Goal: Information Seeking & Learning: Learn about a topic

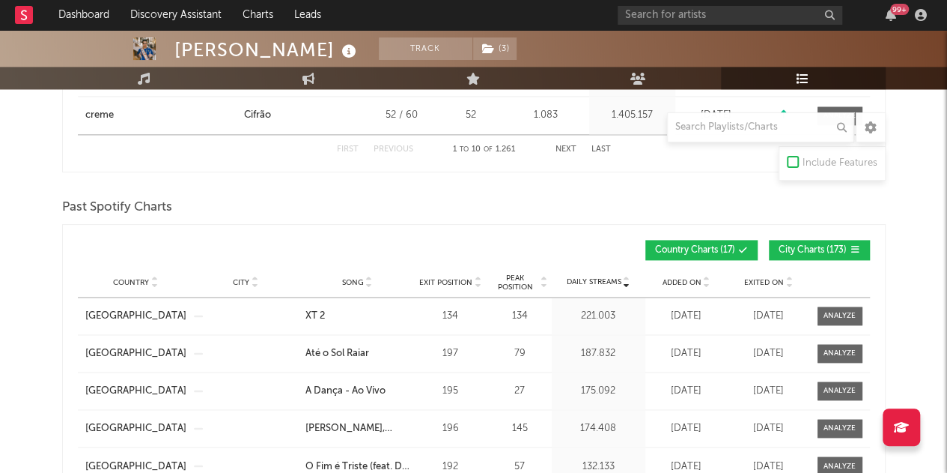
scroll to position [951, 0]
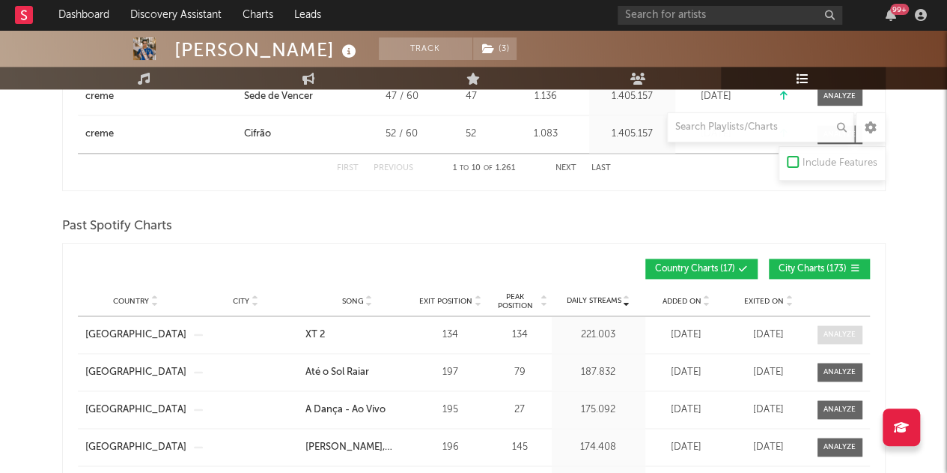
click at [858, 334] on span at bounding box center [840, 334] width 45 height 19
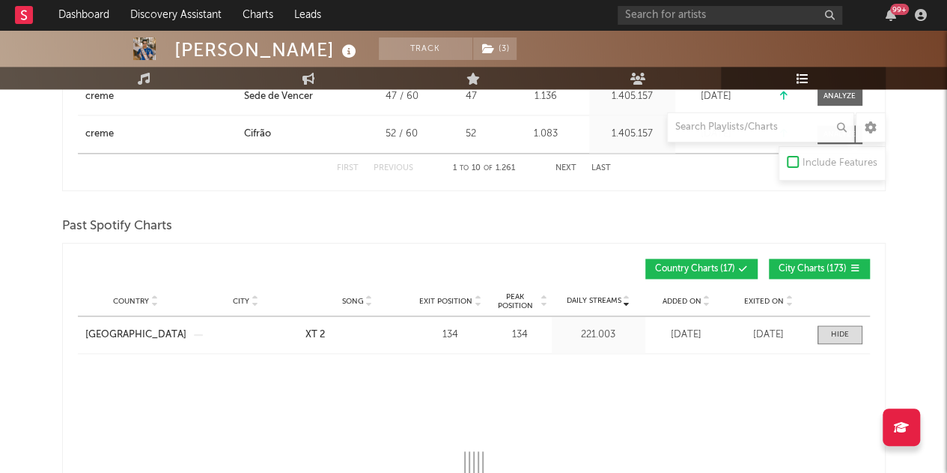
select select "1w"
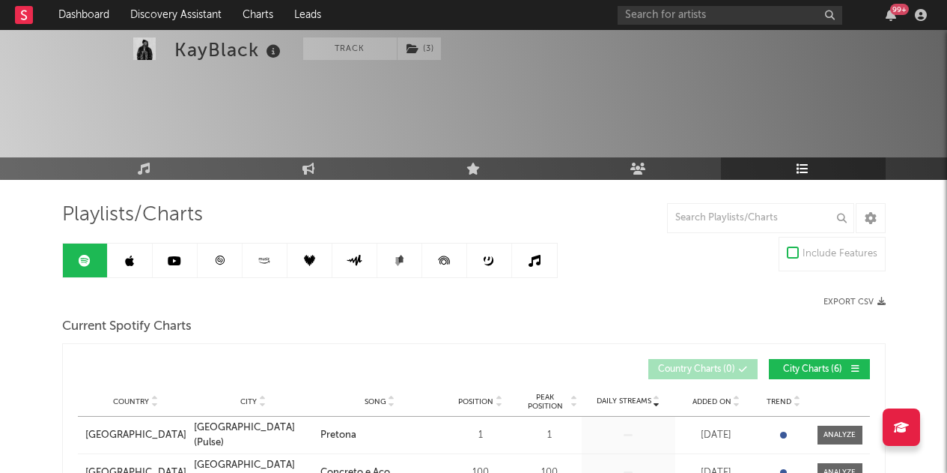
scroll to position [52, 0]
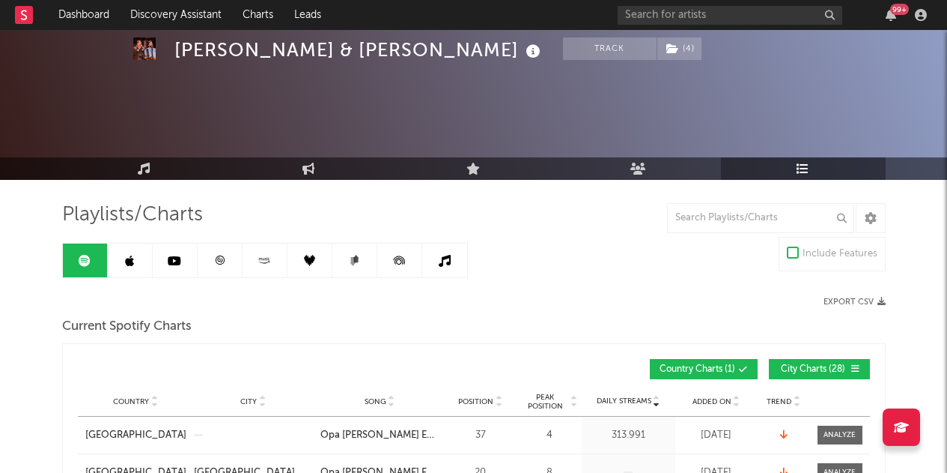
scroll to position [52, 0]
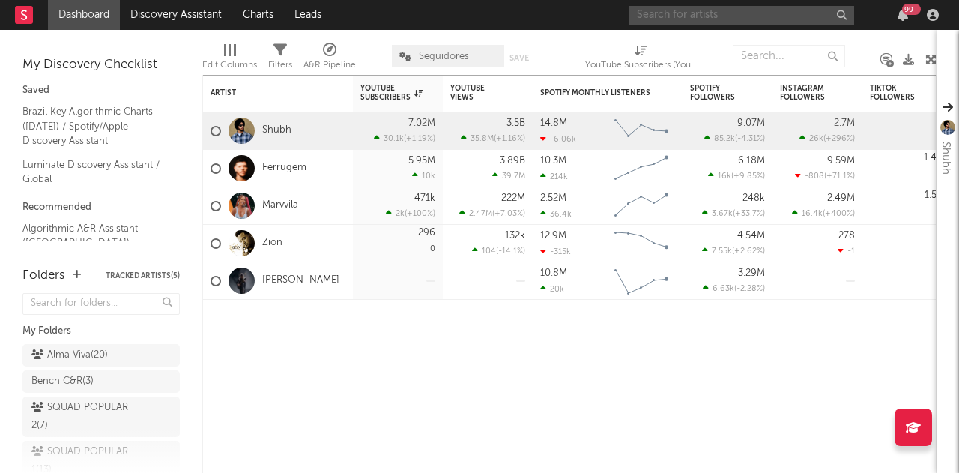
click at [742, 19] on input "text" at bounding box center [741, 15] width 225 height 19
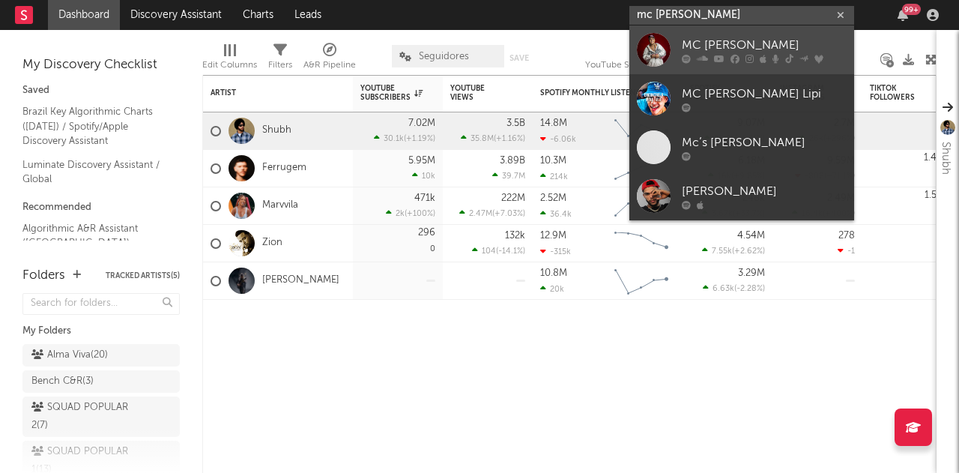
type input "mc ryan sp"
click at [752, 37] on div "MC Ryan SP" at bounding box center [763, 45] width 165 height 18
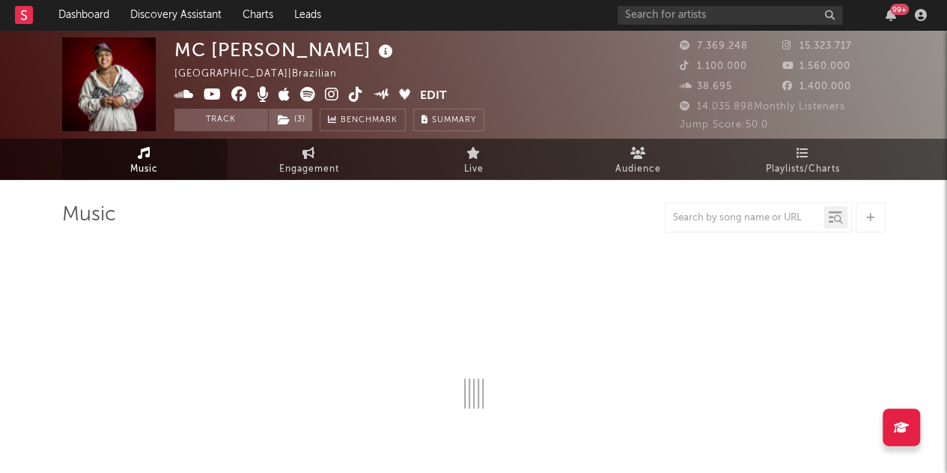
select select "6m"
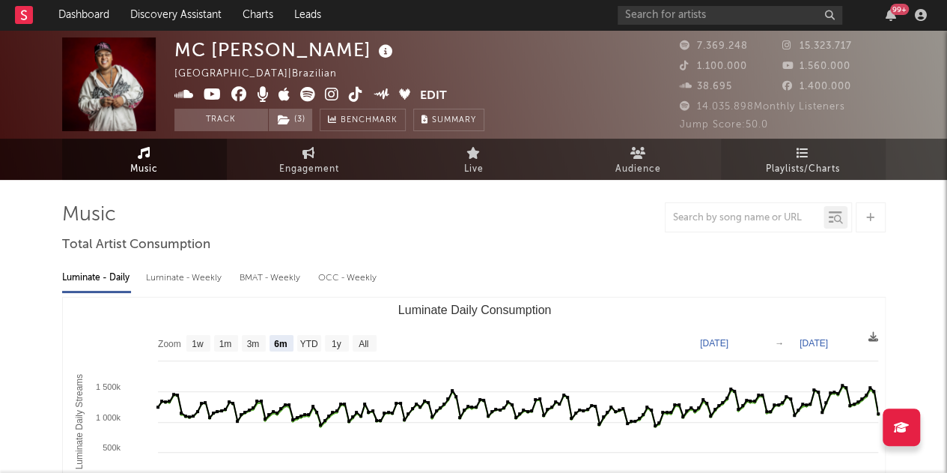
click at [795, 151] on link "Playlists/Charts" at bounding box center [803, 159] width 165 height 41
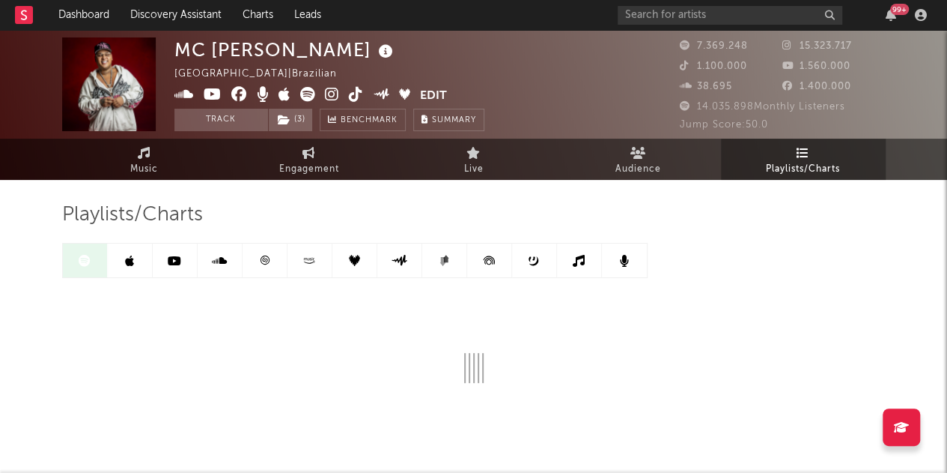
click at [794, 258] on div "Playlists/Charts" at bounding box center [474, 292] width 824 height 180
click at [742, 197] on div "Playlists/Charts" at bounding box center [474, 330] width 824 height 300
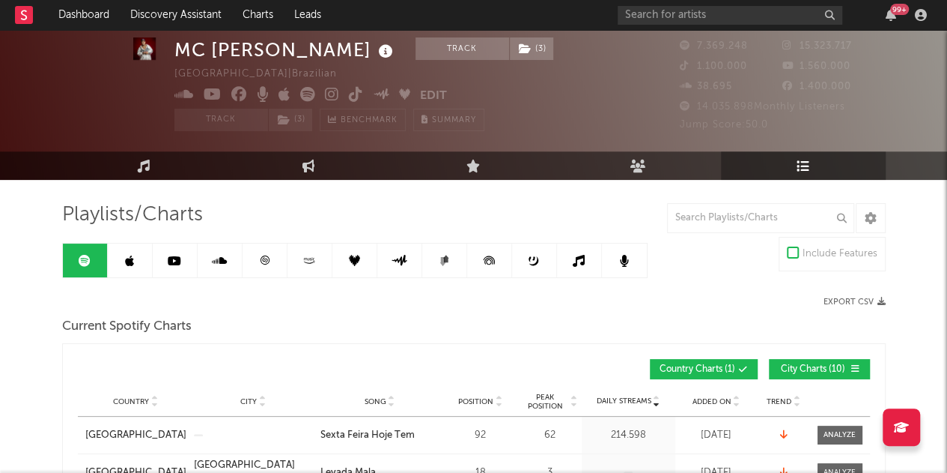
scroll to position [150, 0]
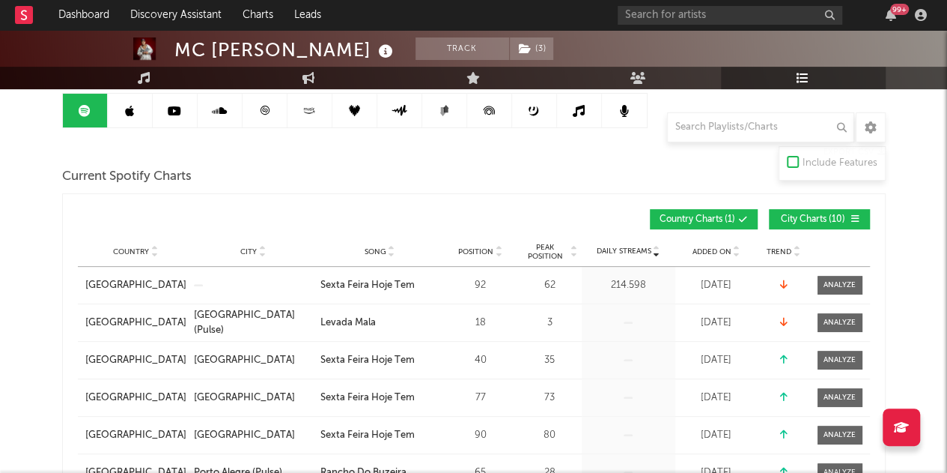
click at [827, 220] on span at bounding box center [828, 219] width 2 height 9
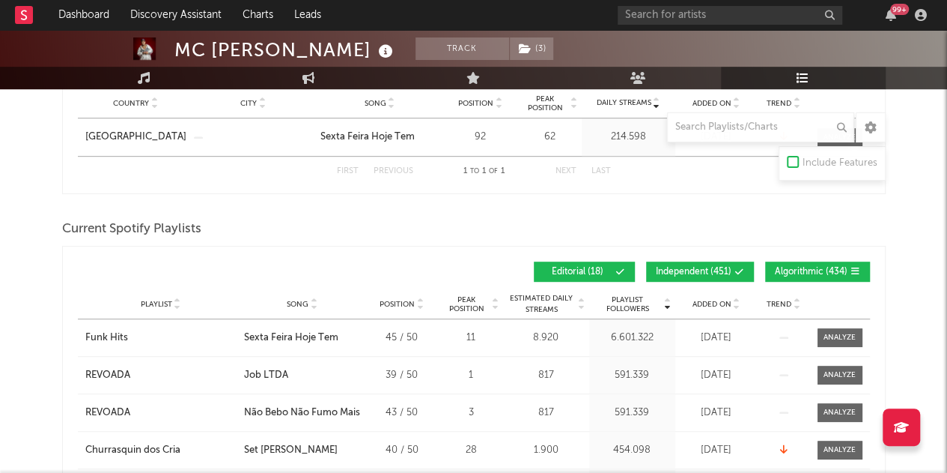
scroll to position [300, 0]
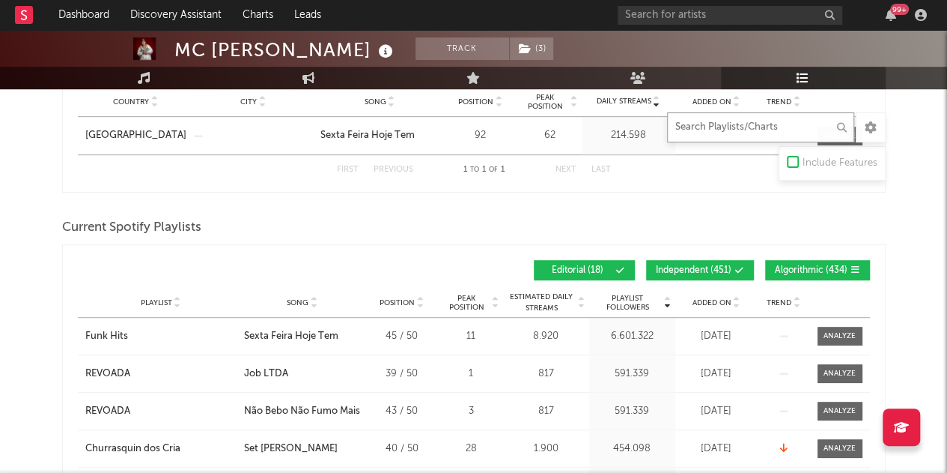
click at [750, 116] on input "text" at bounding box center [760, 127] width 187 height 30
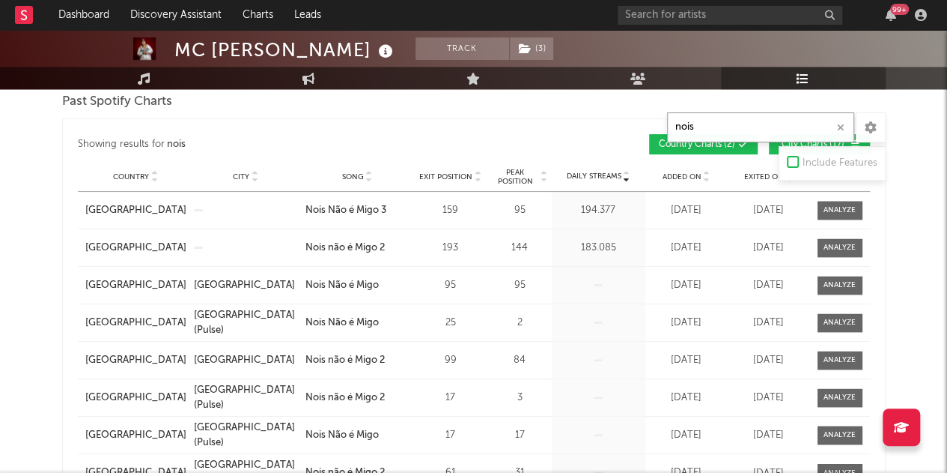
scroll to position [899, 0]
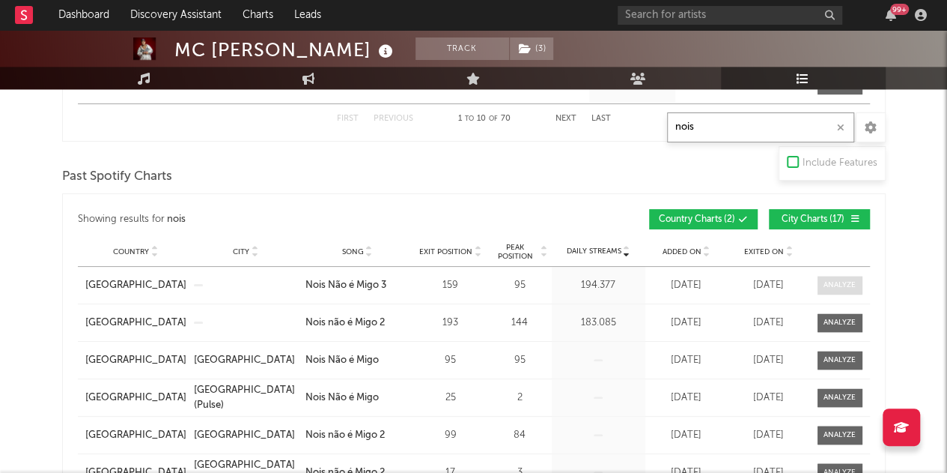
type input "nois"
click at [824, 281] on div at bounding box center [840, 284] width 32 height 11
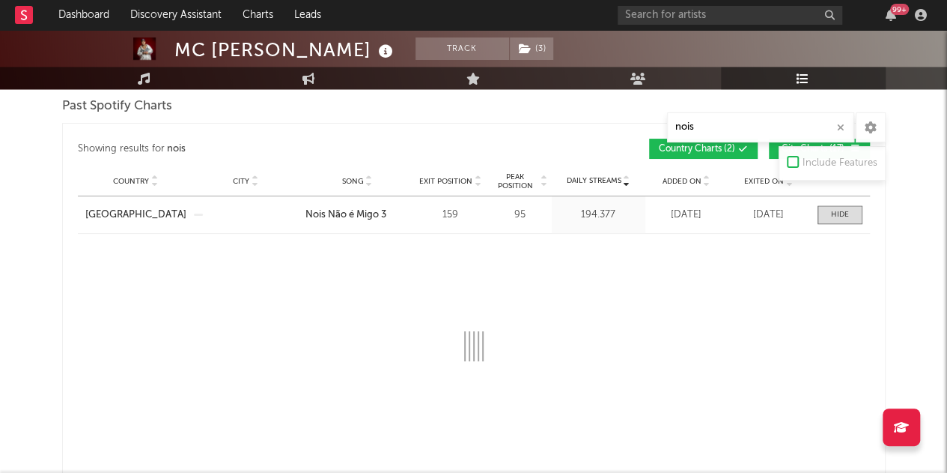
select select "1w"
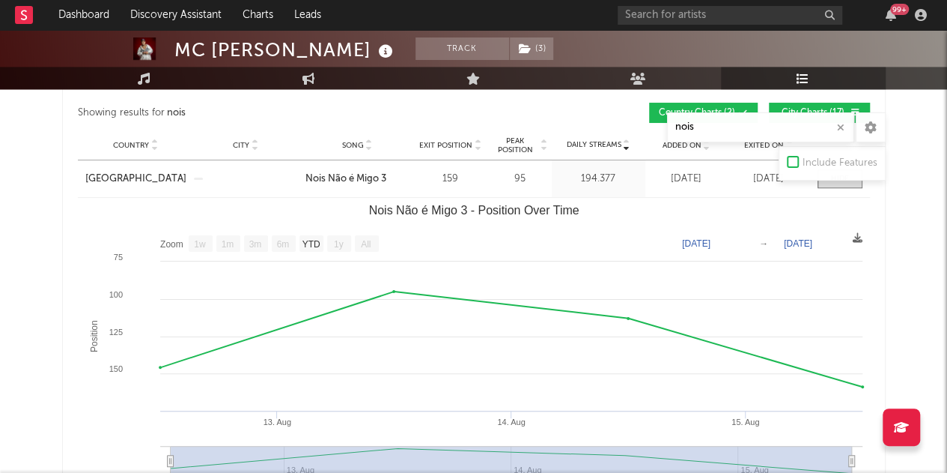
scroll to position [1048, 0]
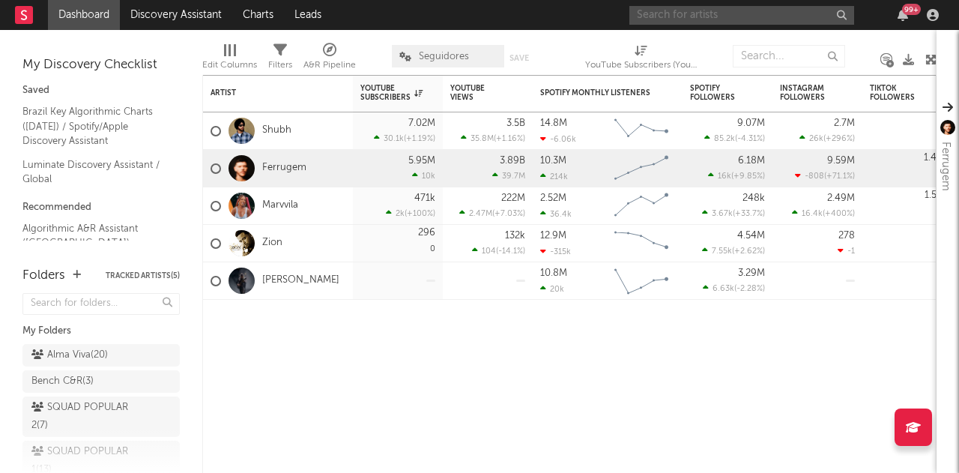
click at [724, 22] on input "text" at bounding box center [741, 15] width 225 height 19
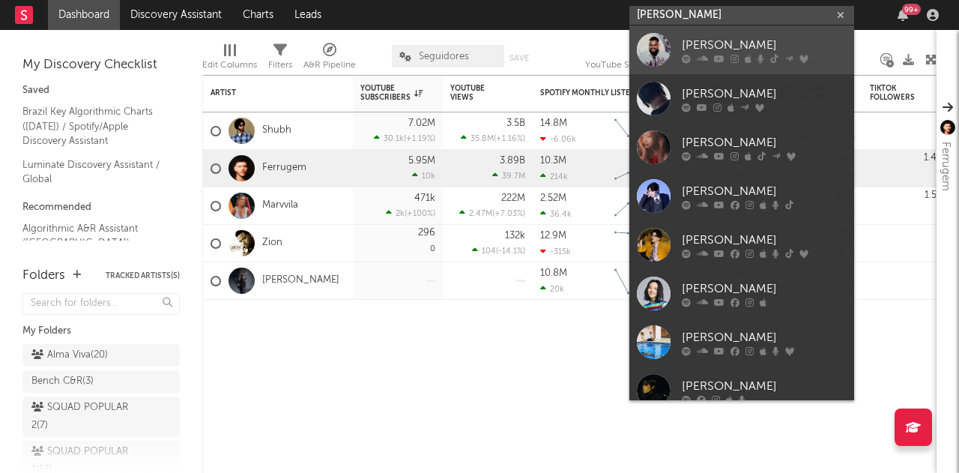
type input "yan"
click at [712, 47] on div "Yan" at bounding box center [763, 45] width 165 height 18
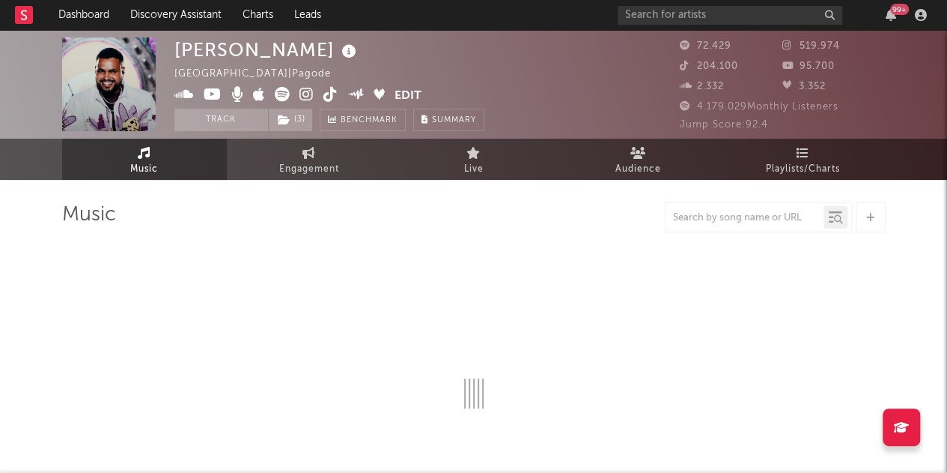
select select "6m"
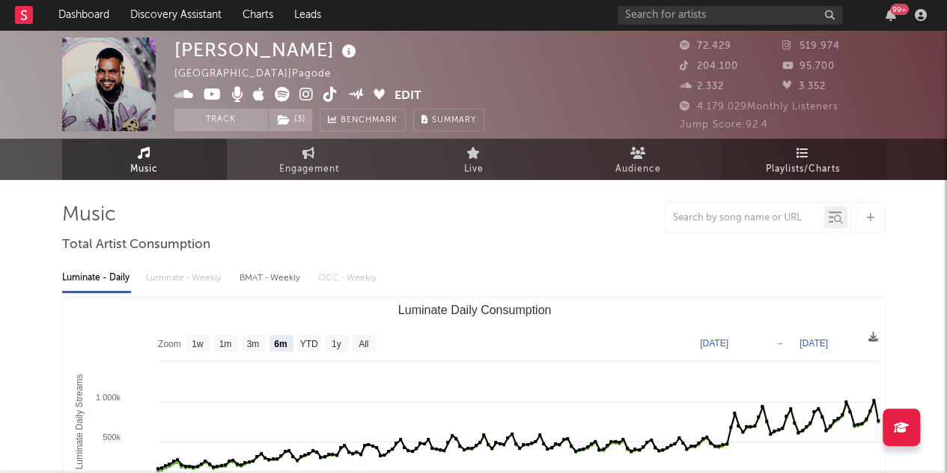
click at [831, 155] on link "Playlists/Charts" at bounding box center [803, 159] width 165 height 41
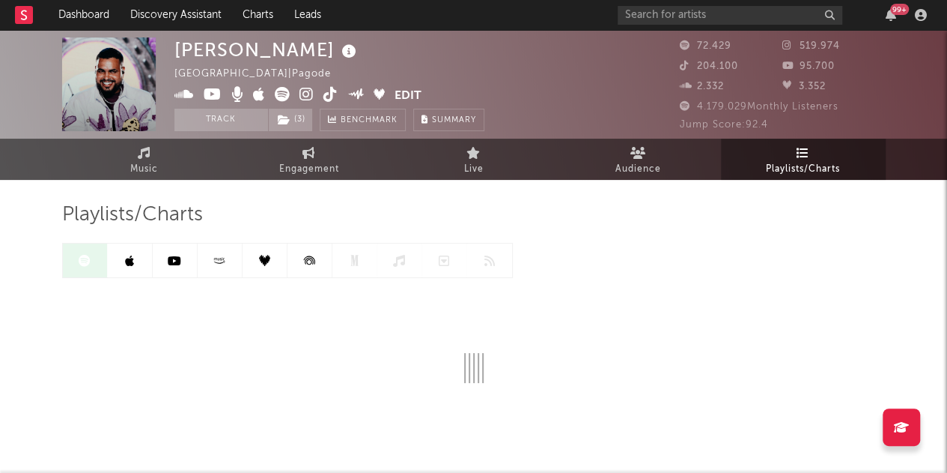
click at [415, 206] on div "Playlists/Charts" at bounding box center [474, 214] width 824 height 25
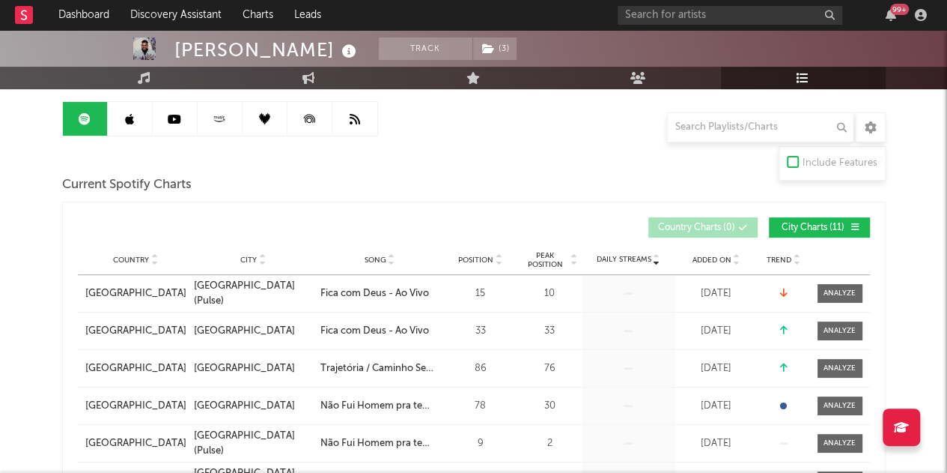
scroll to position [225, 0]
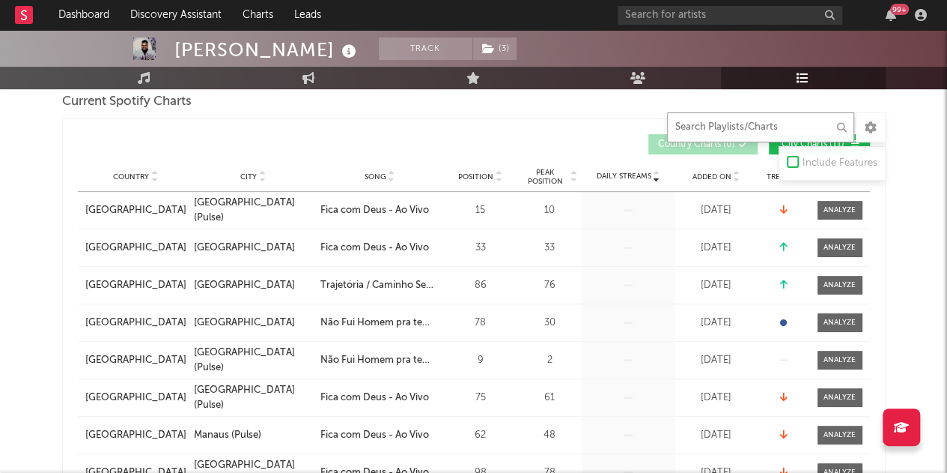
click at [732, 122] on input "text" at bounding box center [760, 127] width 187 height 30
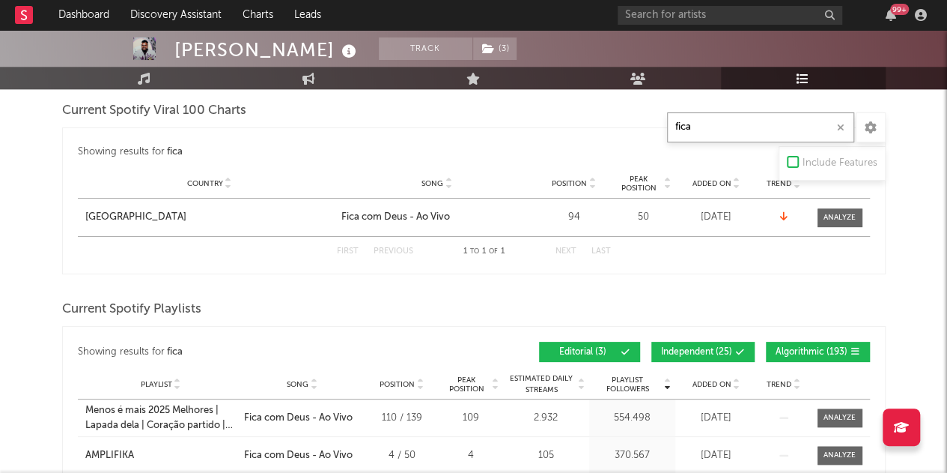
scroll to position [674, 0]
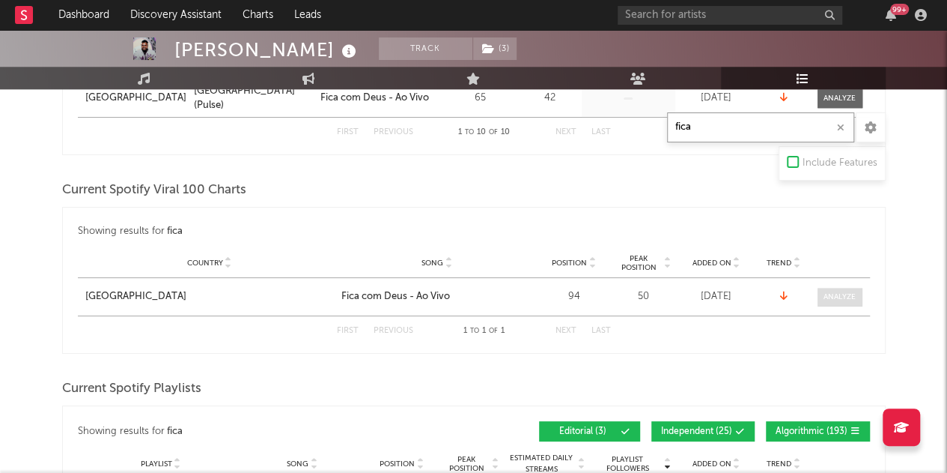
type input "fica"
click at [849, 299] on div at bounding box center [840, 296] width 32 height 11
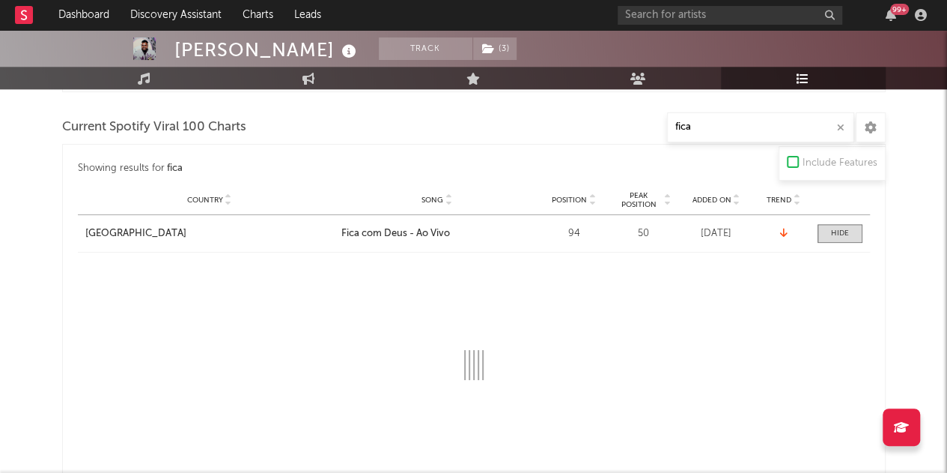
scroll to position [824, 0]
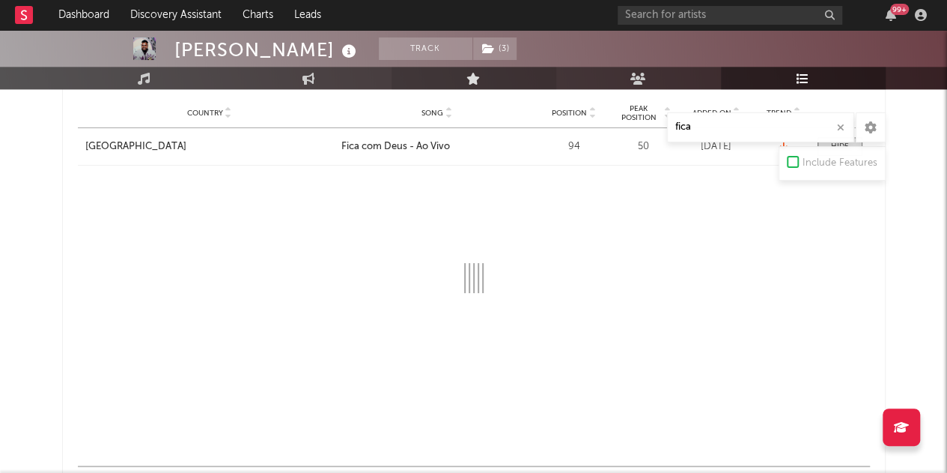
select select "1w"
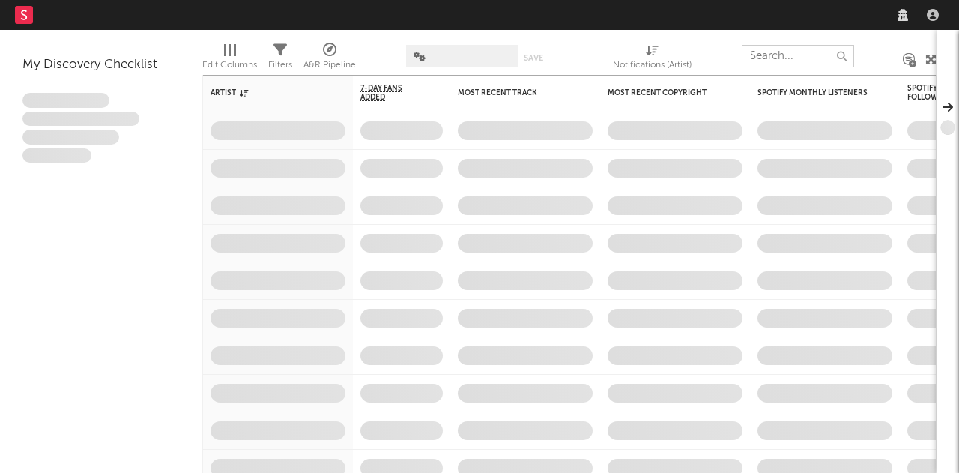
click at [771, 58] on input "text" at bounding box center [797, 56] width 112 height 22
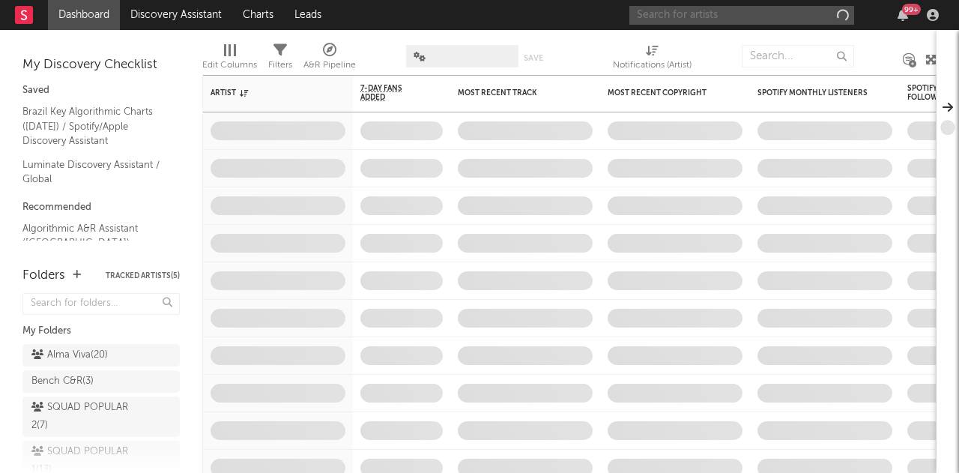
click at [771, 11] on input "text" at bounding box center [741, 15] width 225 height 19
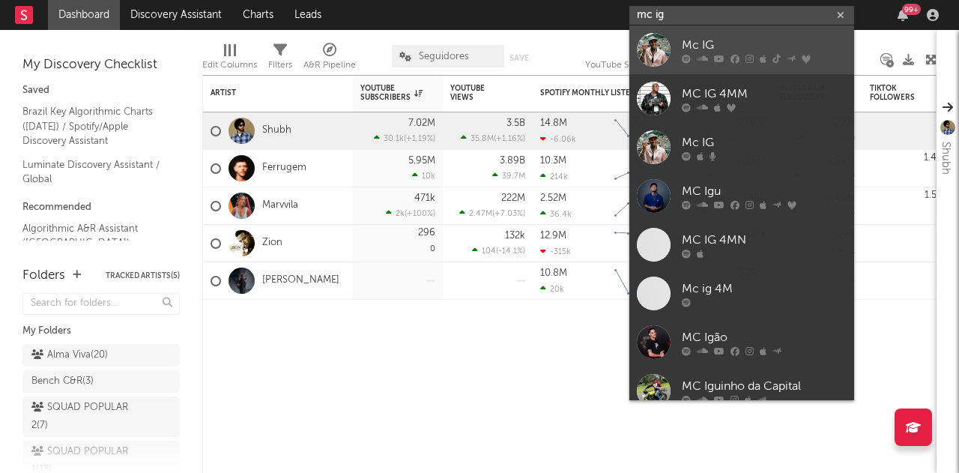
type input "mc ig"
click at [695, 38] on div "Mc IG" at bounding box center [763, 45] width 165 height 18
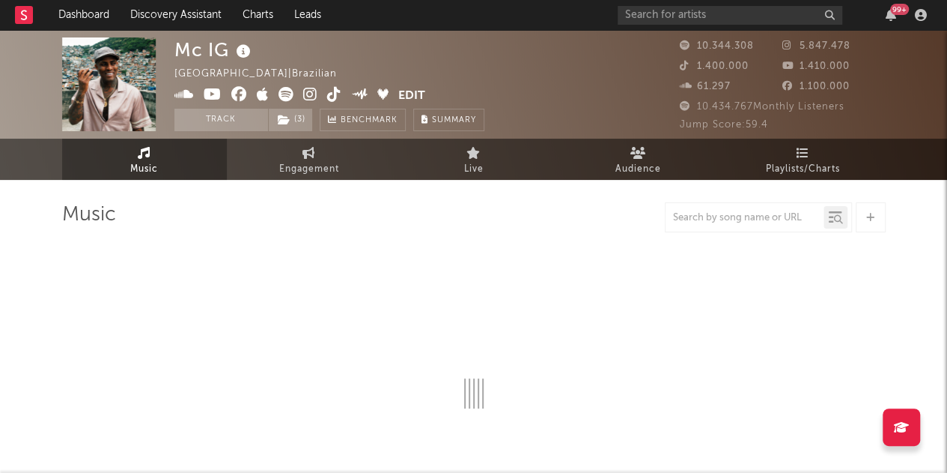
select select "6m"
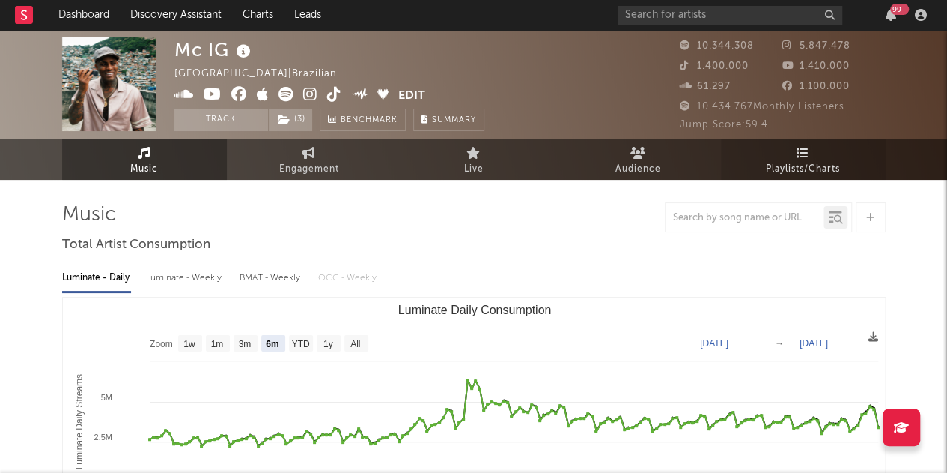
click at [786, 156] on link "Playlists/Charts" at bounding box center [803, 159] width 165 height 41
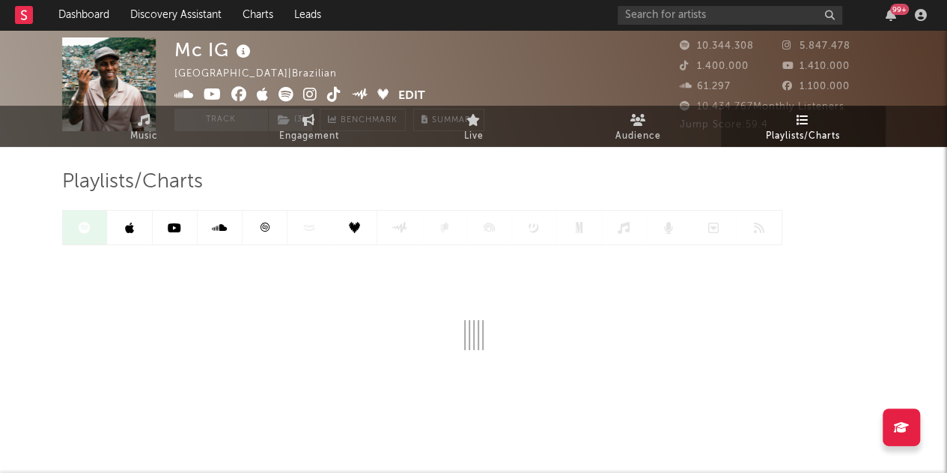
scroll to position [52, 0]
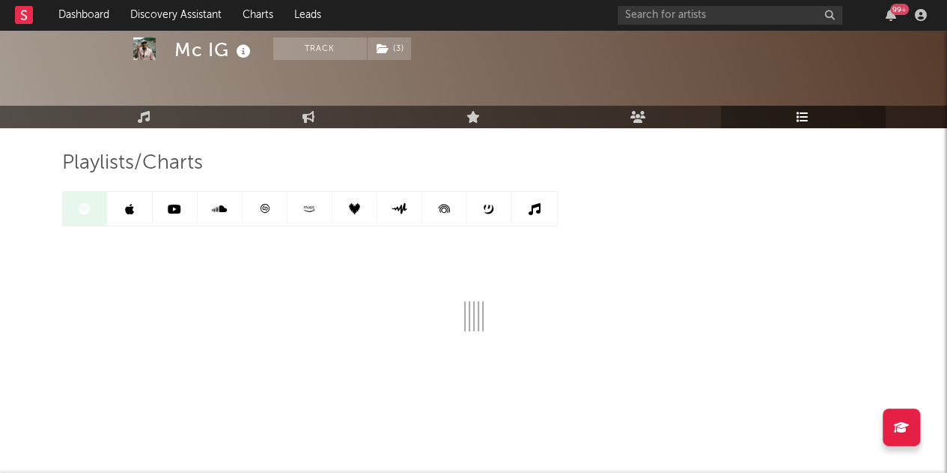
click at [785, 154] on div "Playlists/Charts" at bounding box center [474, 163] width 824 height 25
click at [696, 192] on div "Playlists/Charts" at bounding box center [474, 241] width 824 height 180
click at [683, 224] on div "Playlists/Charts" at bounding box center [474, 241] width 824 height 180
click at [595, 209] on div "Playlists/Charts" at bounding box center [474, 241] width 824 height 180
click at [672, 180] on div "Playlists/Charts" at bounding box center [474, 241] width 824 height 180
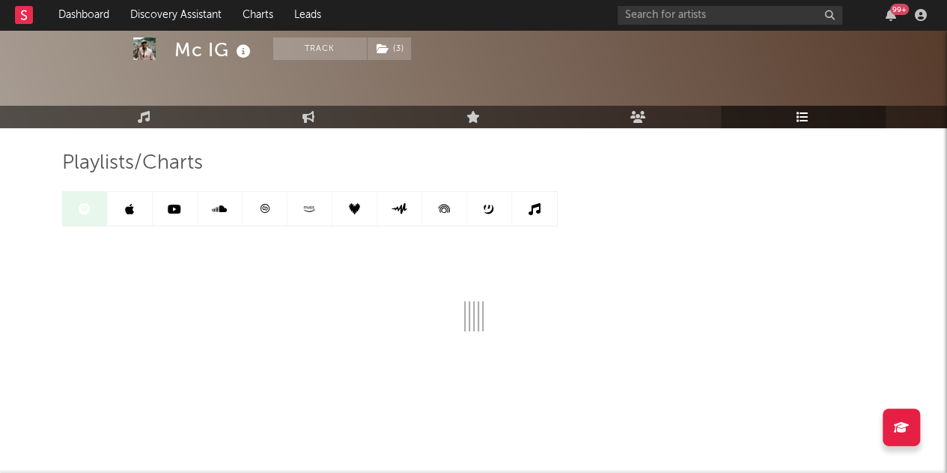
click at [419, 179] on div "Playlists/Charts" at bounding box center [474, 241] width 824 height 180
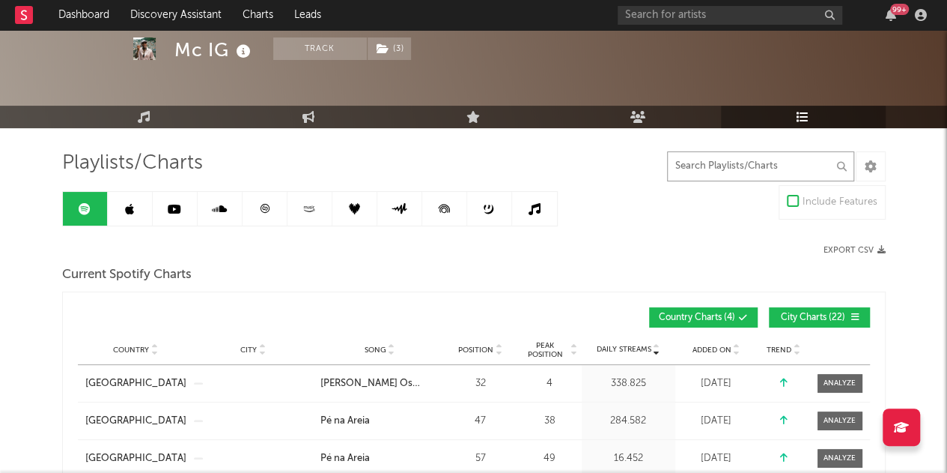
click at [747, 177] on input "text" at bounding box center [760, 166] width 187 height 30
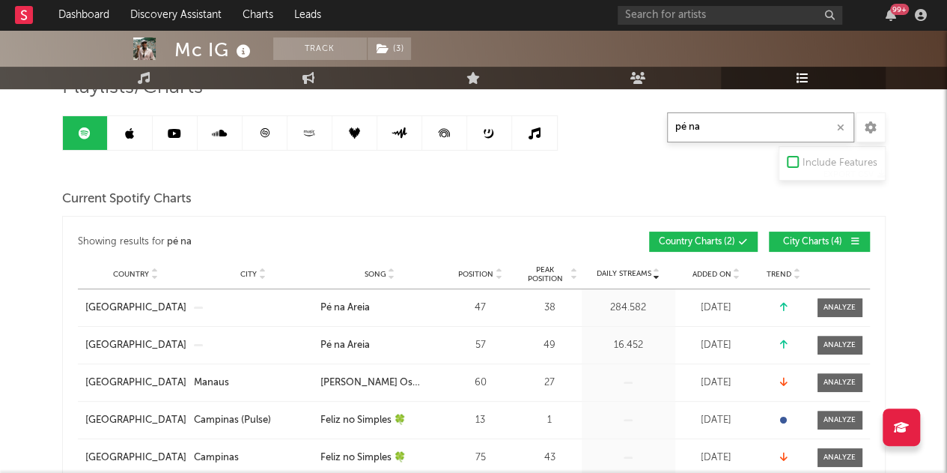
scroll to position [201, 0]
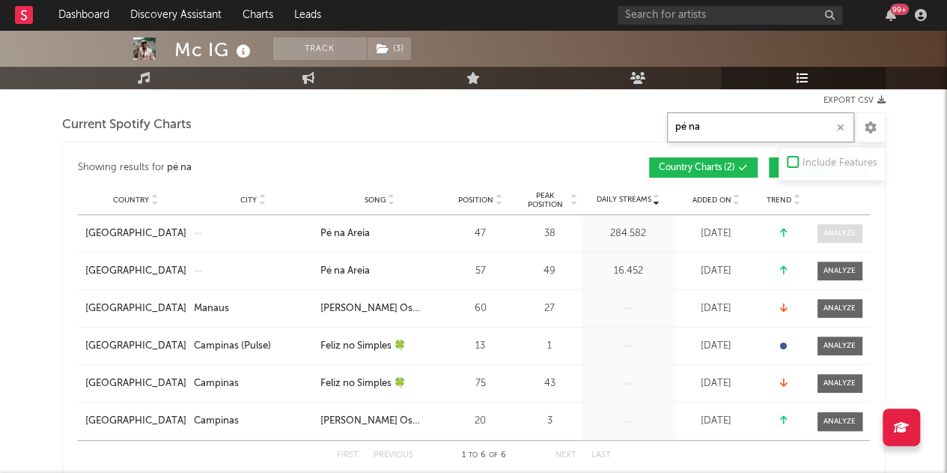
type input "pé na"
click at [833, 228] on div at bounding box center [840, 233] width 32 height 11
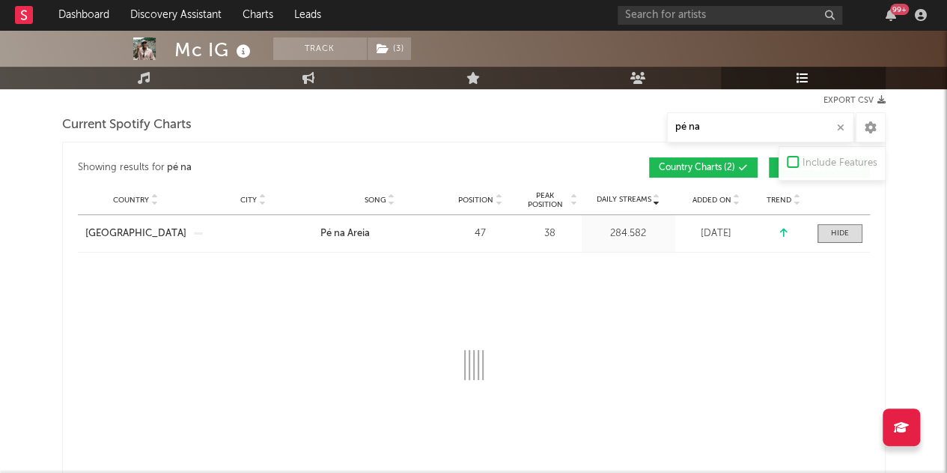
select select "1w"
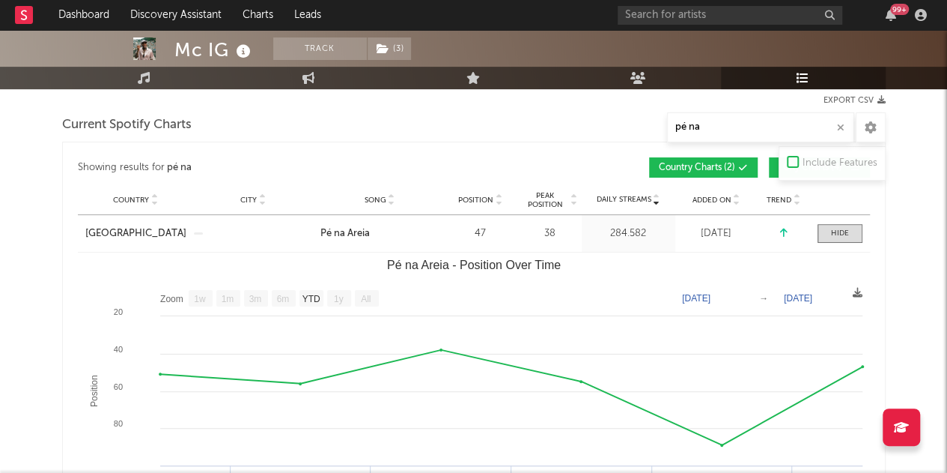
scroll to position [351, 0]
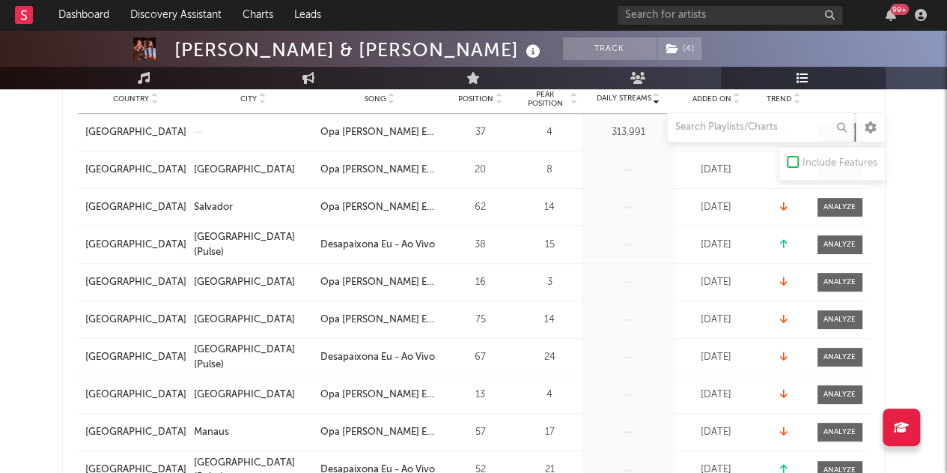
scroll to position [225, 0]
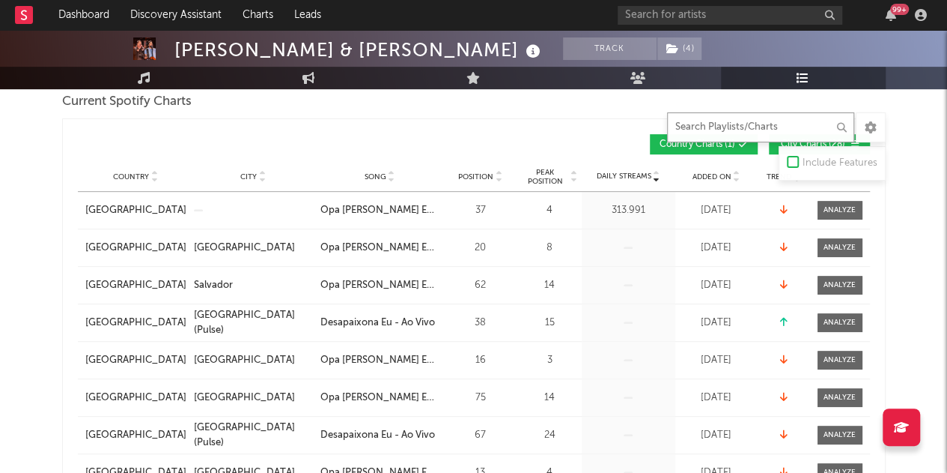
click at [789, 126] on input "text" at bounding box center [760, 127] width 187 height 30
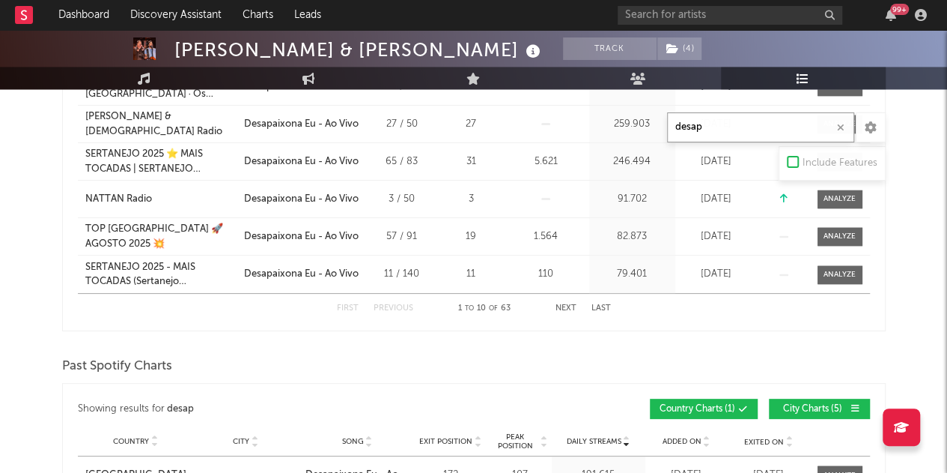
scroll to position [1273, 0]
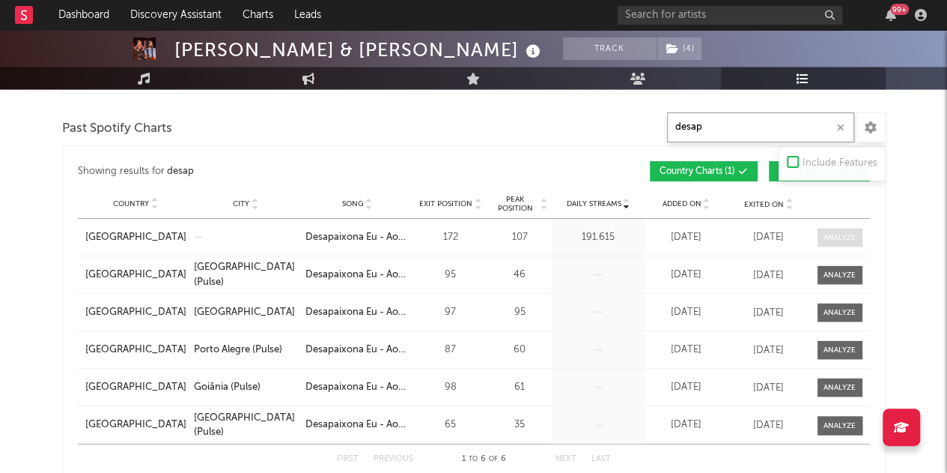
type input "desap"
click at [842, 231] on div at bounding box center [840, 236] width 32 height 11
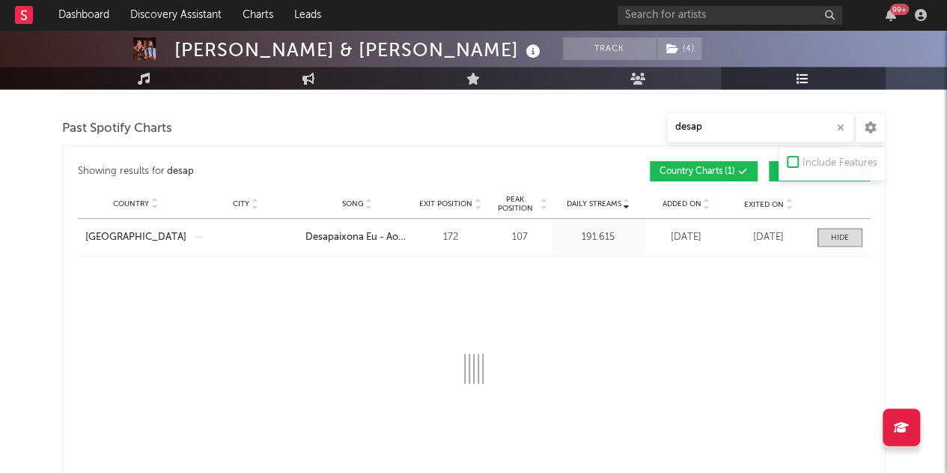
select select "1w"
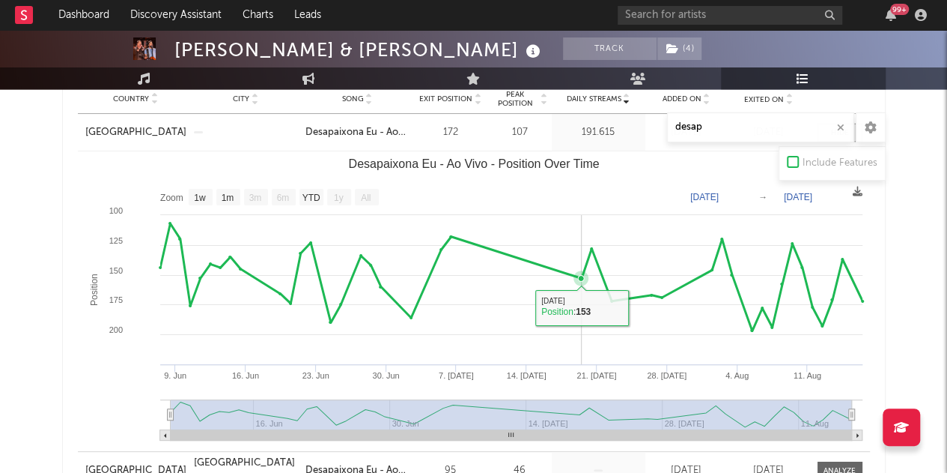
scroll to position [1348, 0]
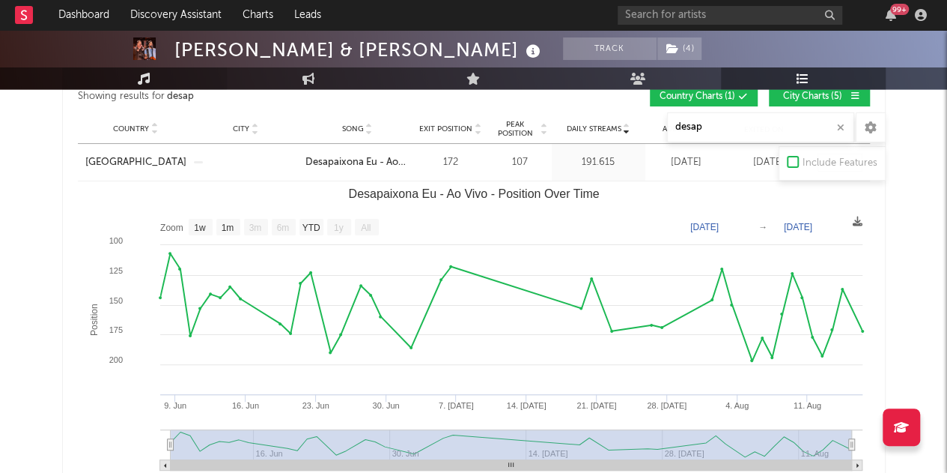
click at [134, 79] on link "Music" at bounding box center [144, 78] width 165 height 22
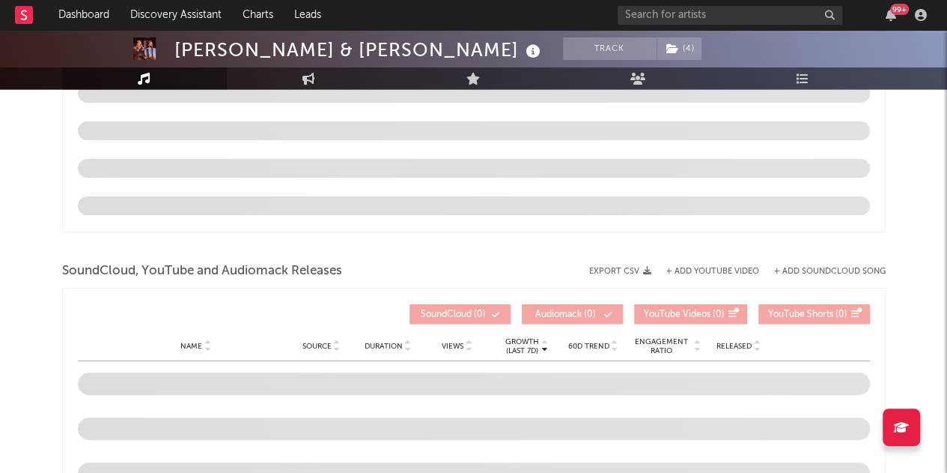
select select "6m"
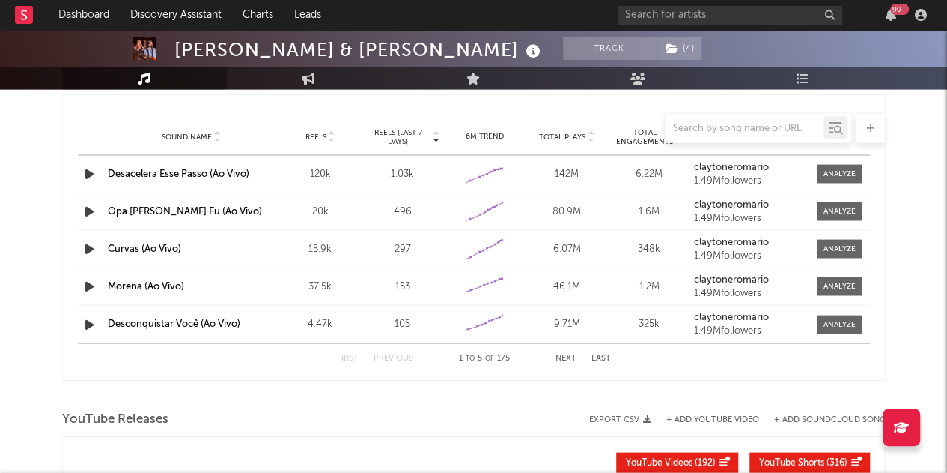
scroll to position [973, 0]
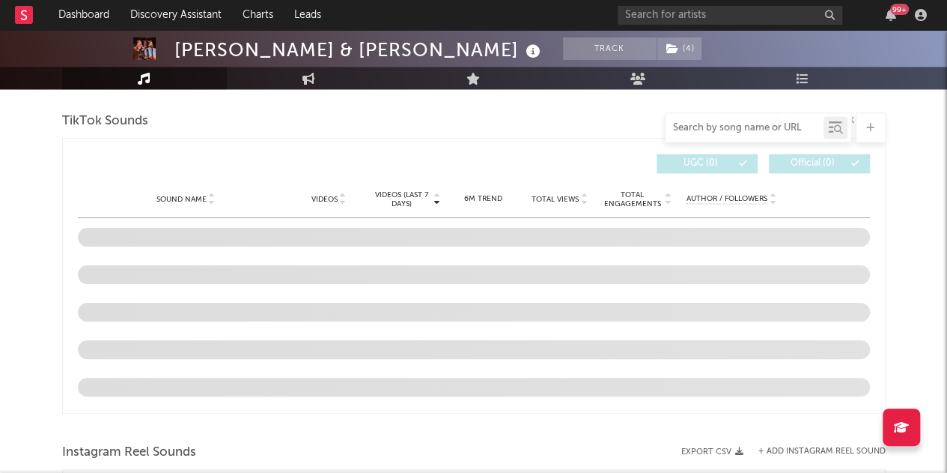
click at [718, 128] on input "text" at bounding box center [745, 128] width 158 height 12
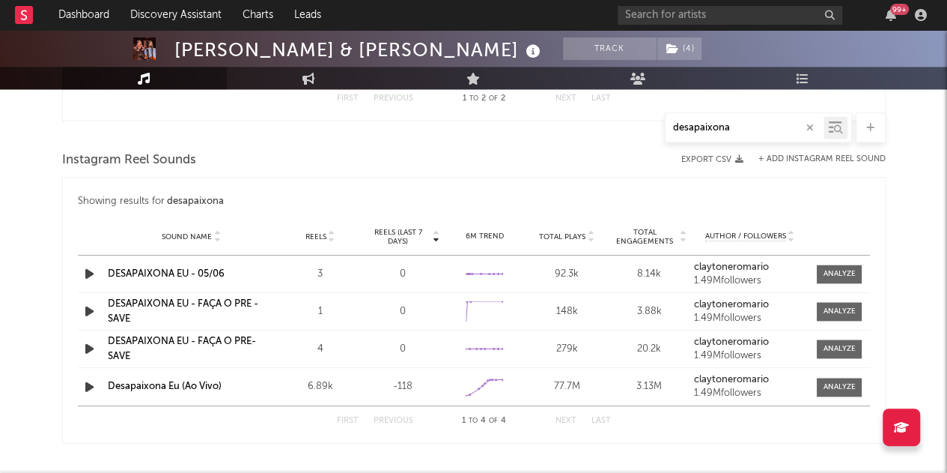
click at [737, 124] on input "desapaixona" at bounding box center [745, 128] width 158 height 12
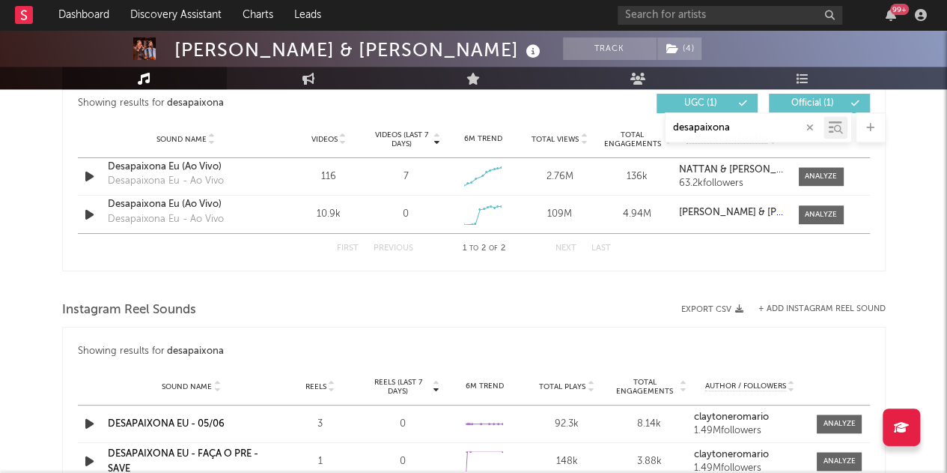
scroll to position [749, 0]
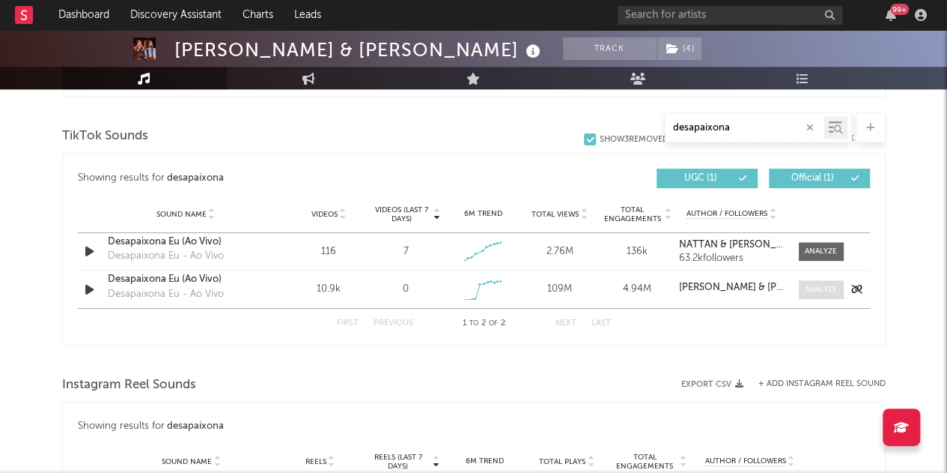
type input "desapaixona"
click at [803, 291] on span at bounding box center [821, 289] width 45 height 19
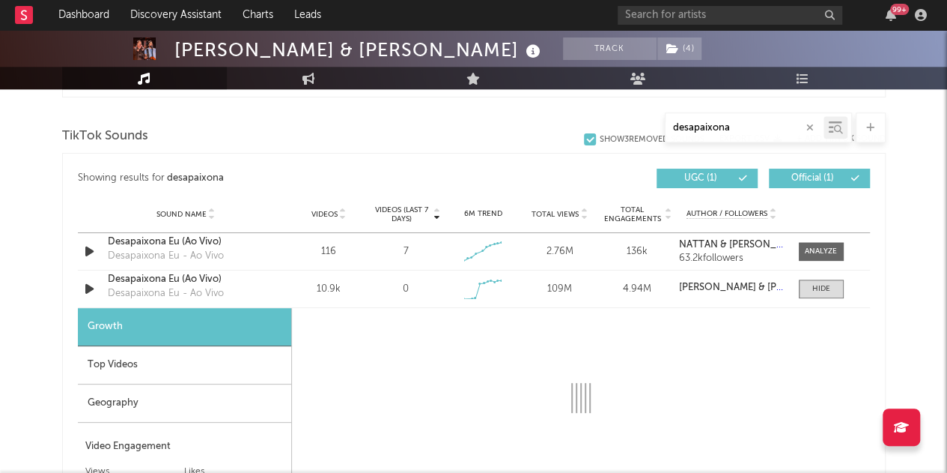
select select "1w"
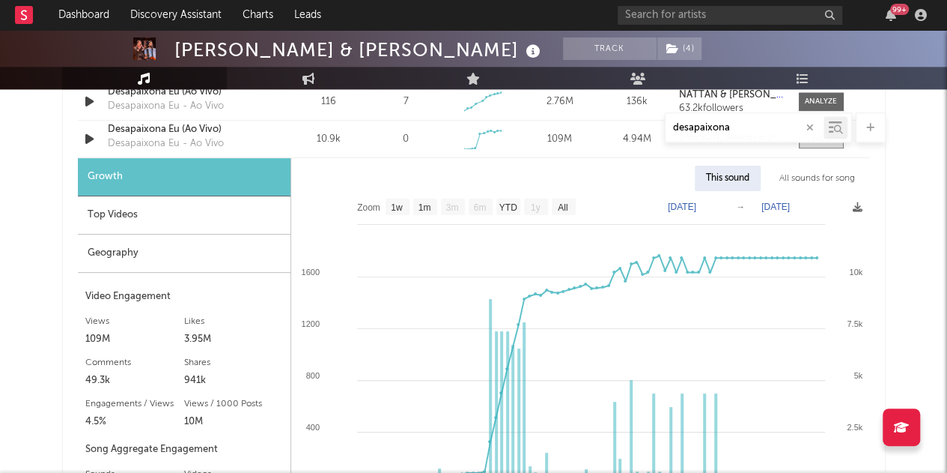
scroll to position [824, 0]
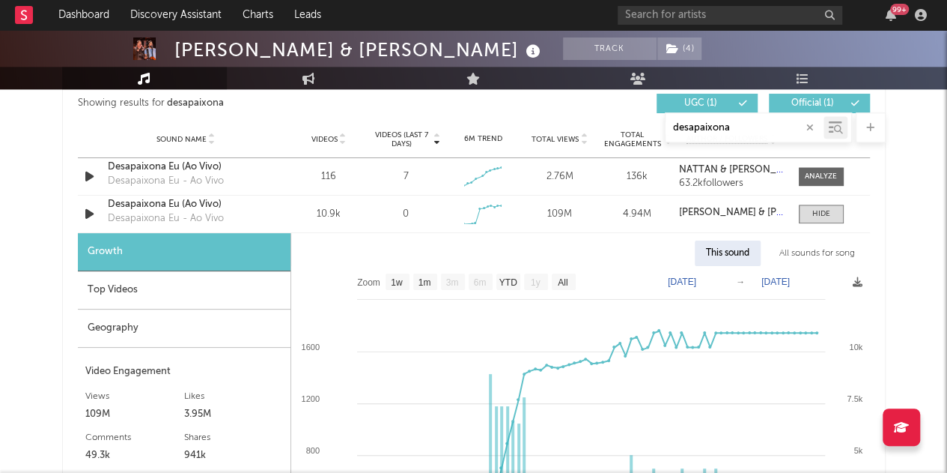
click at [713, 99] on span "UGC ( 1 )" at bounding box center [700, 103] width 69 height 9
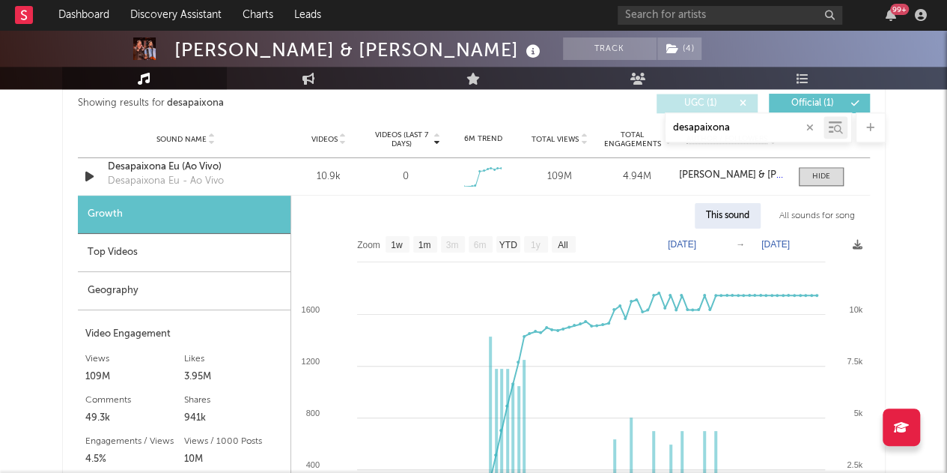
click at [690, 101] on span "UGC ( 1 )" at bounding box center [700, 103] width 69 height 9
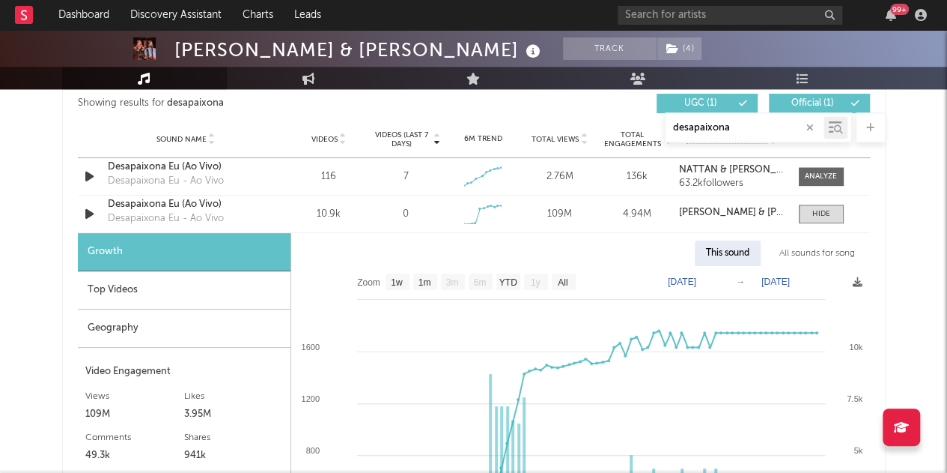
click at [809, 25] on div "99 +" at bounding box center [775, 15] width 315 height 30
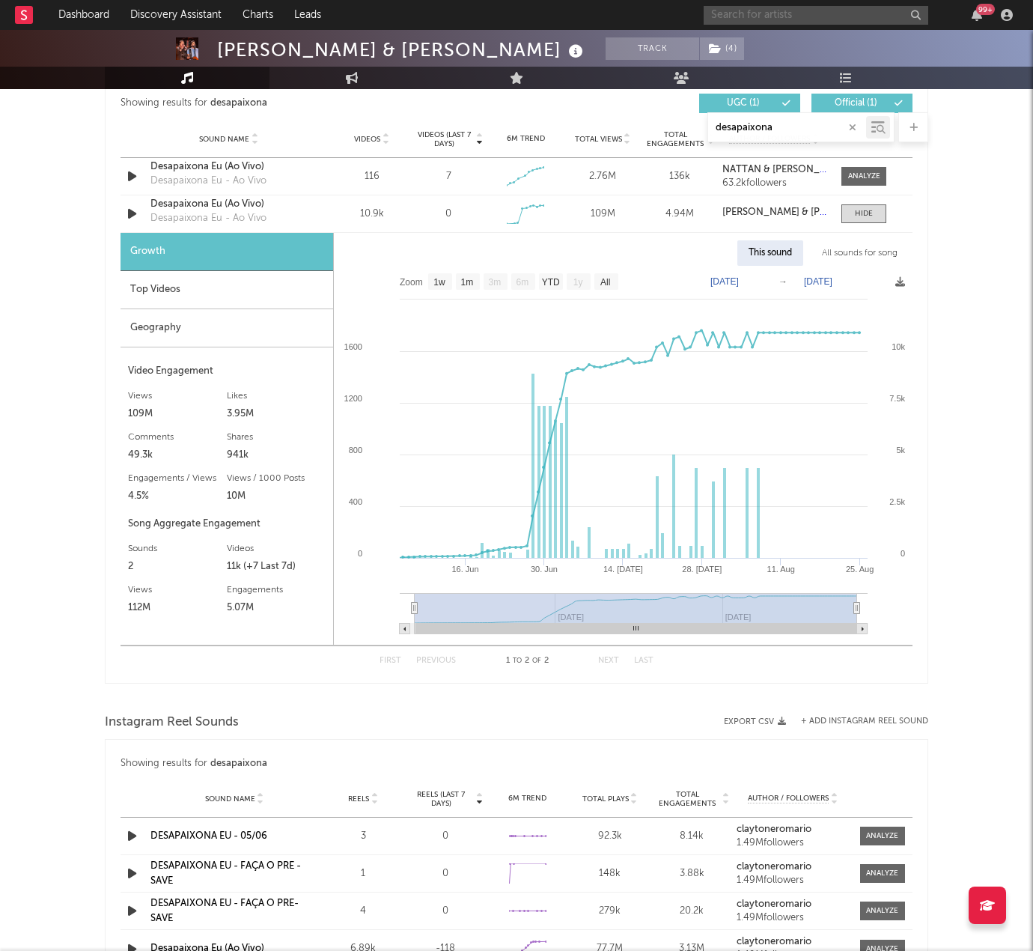
click at [810, 7] on input "text" at bounding box center [816, 15] width 225 height 19
click at [793, 6] on input "bruno rosa" at bounding box center [816, 15] width 225 height 19
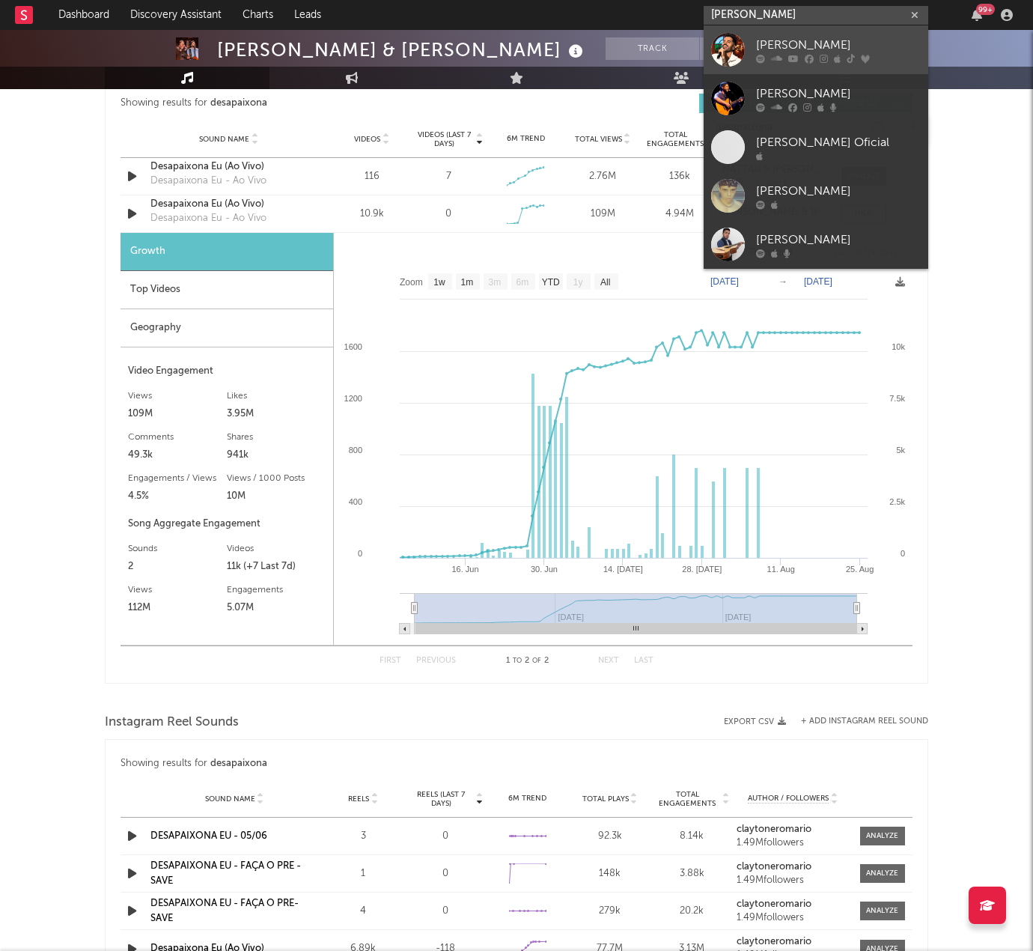
type input "bruno rosa"
click at [792, 34] on link "[PERSON_NAME]" at bounding box center [816, 49] width 225 height 49
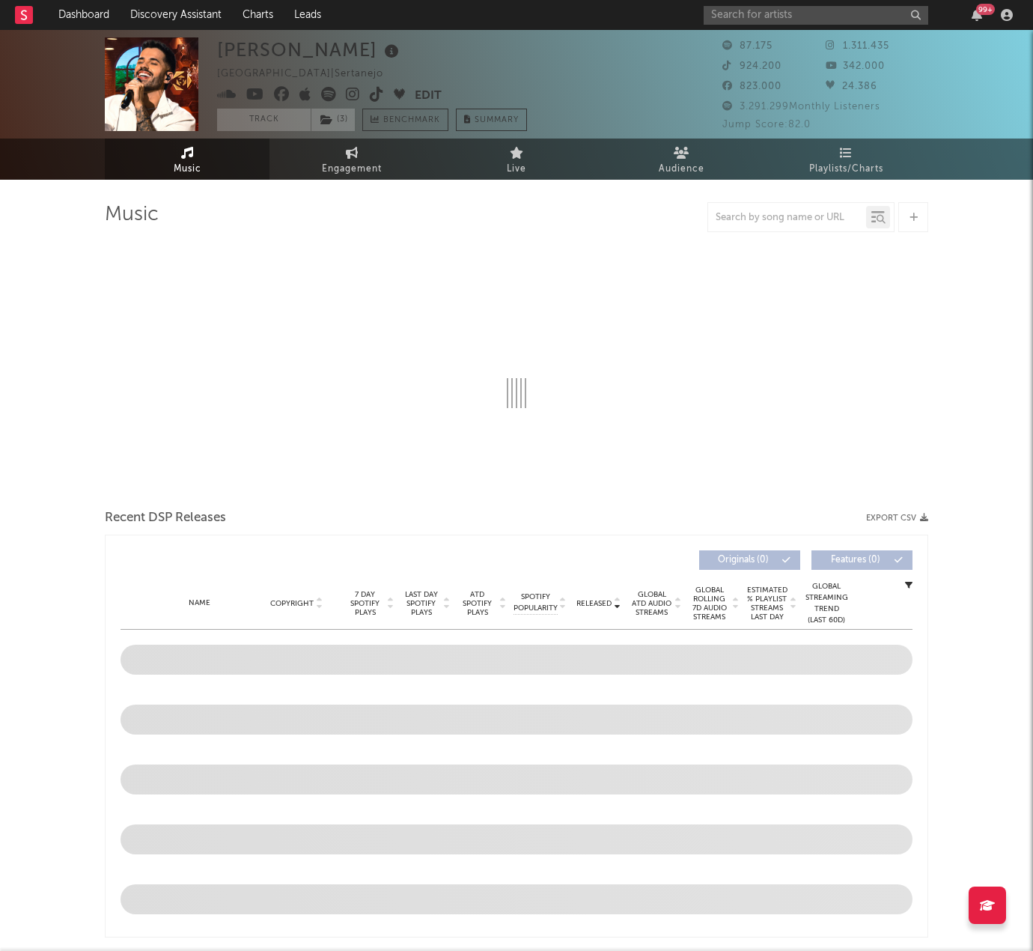
select select "6m"
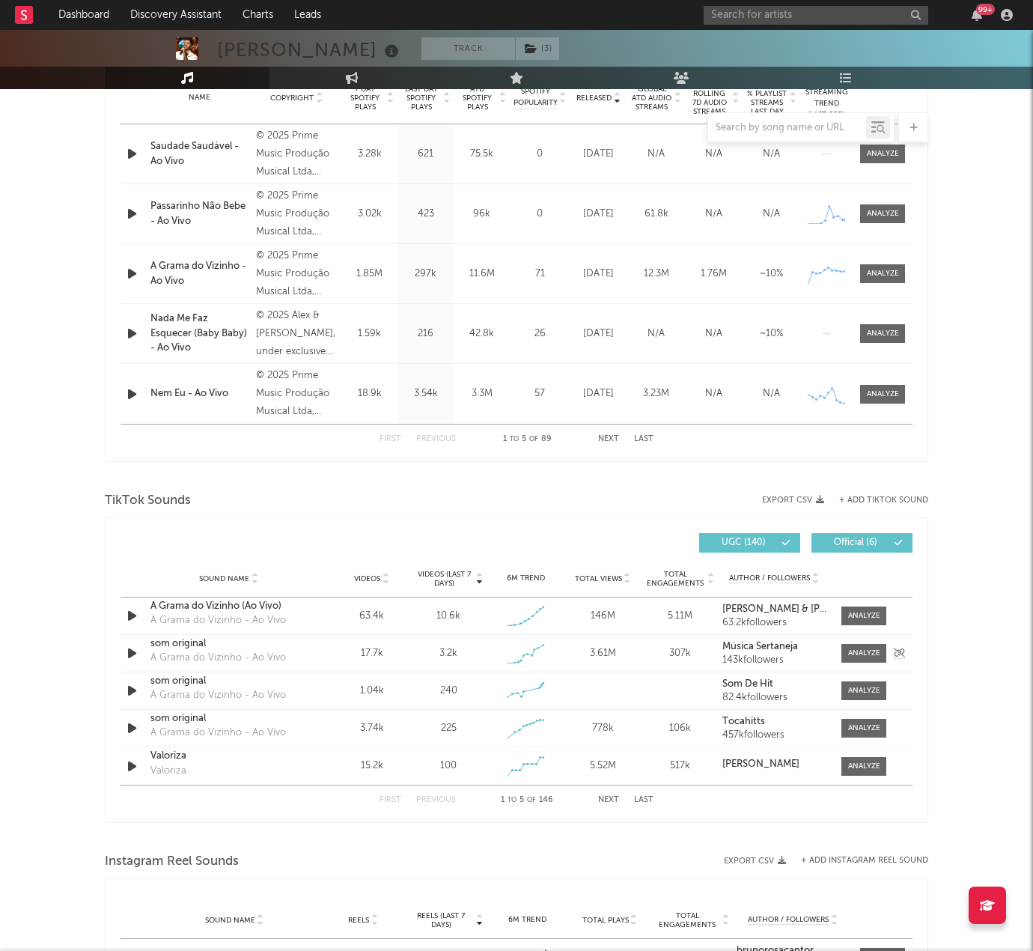
scroll to position [749, 0]
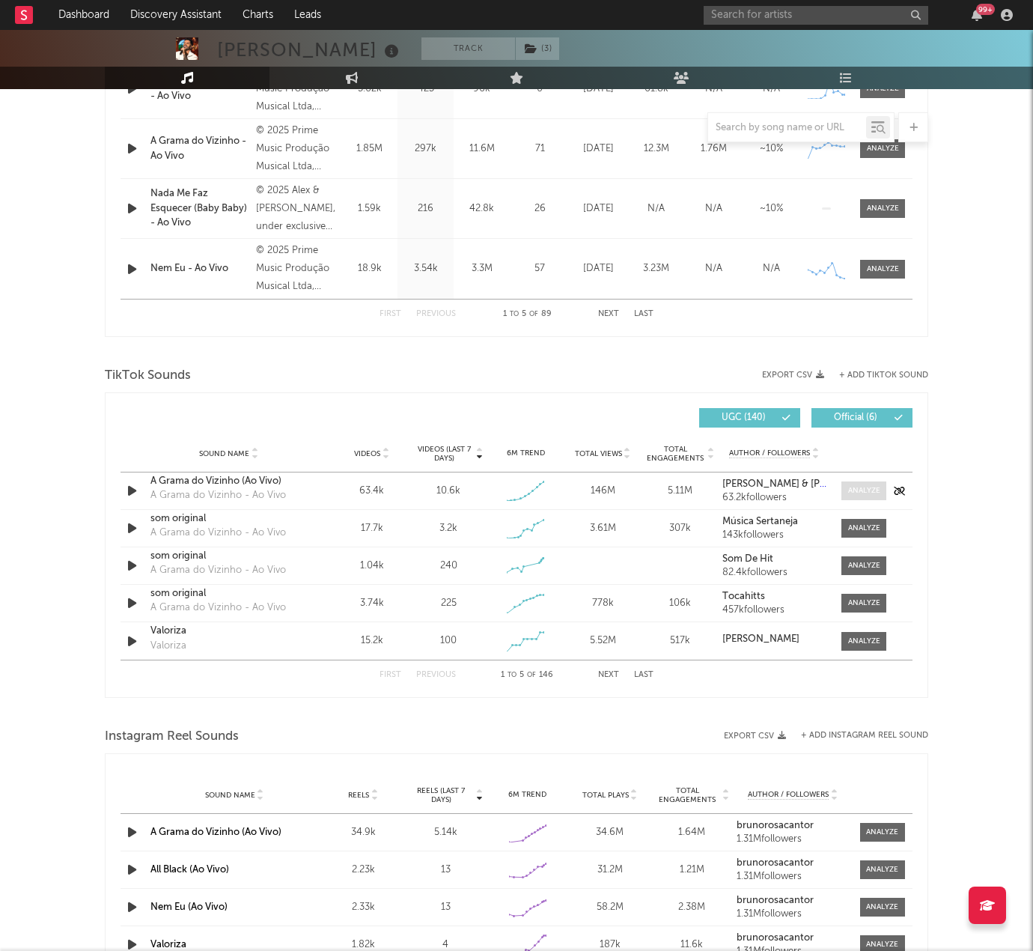
click at [883, 472] on span at bounding box center [864, 491] width 45 height 19
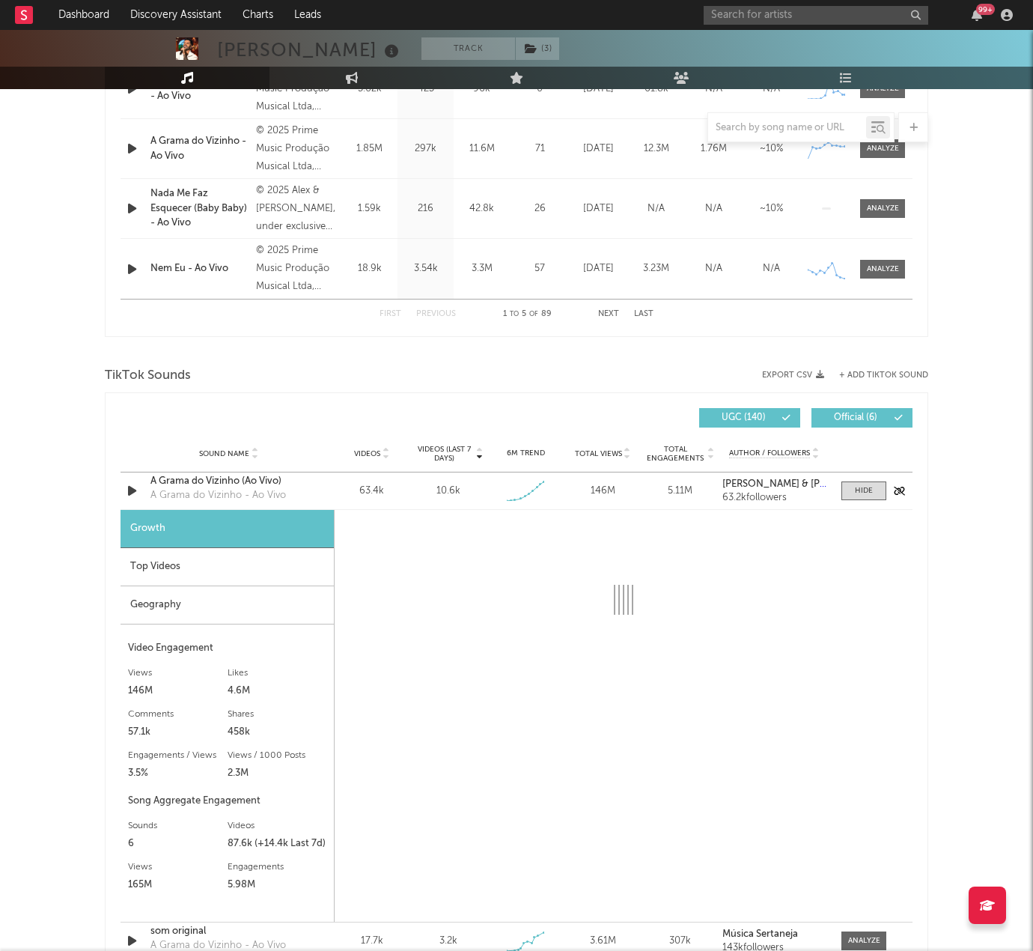
select select "1w"
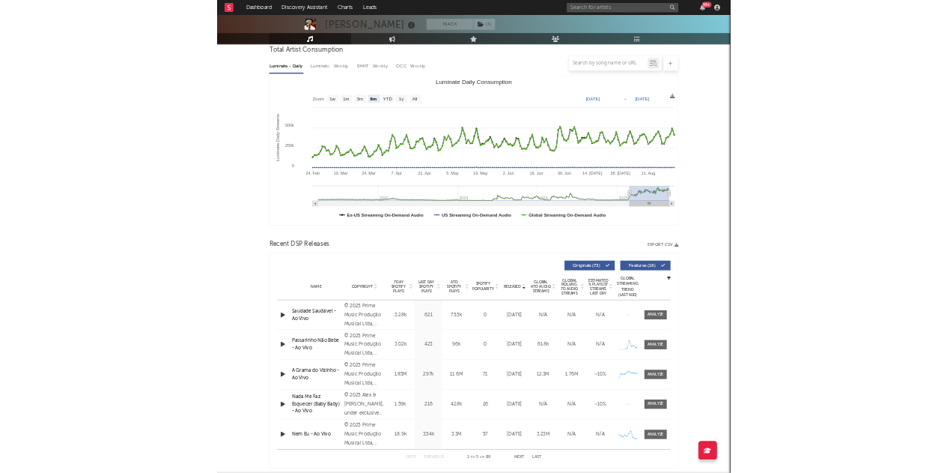
scroll to position [0, 0]
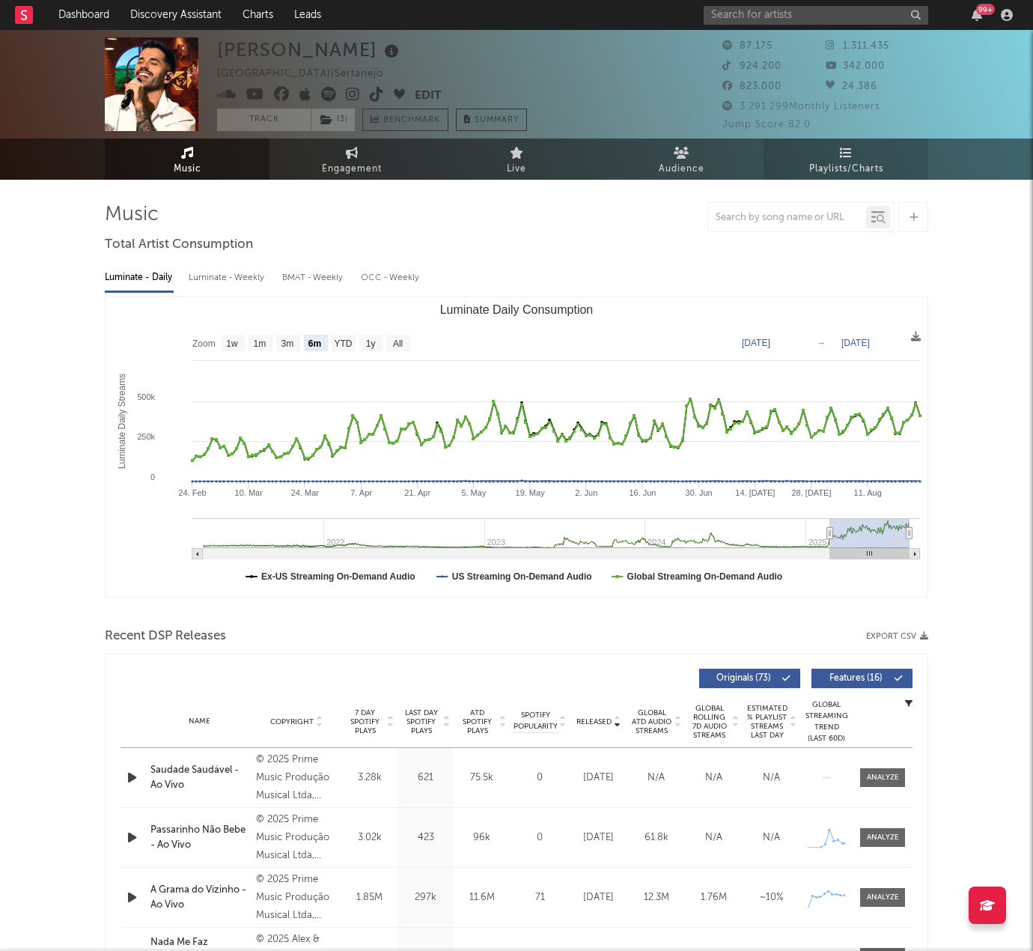
click at [842, 161] on span "Playlists/Charts" at bounding box center [846, 169] width 74 height 18
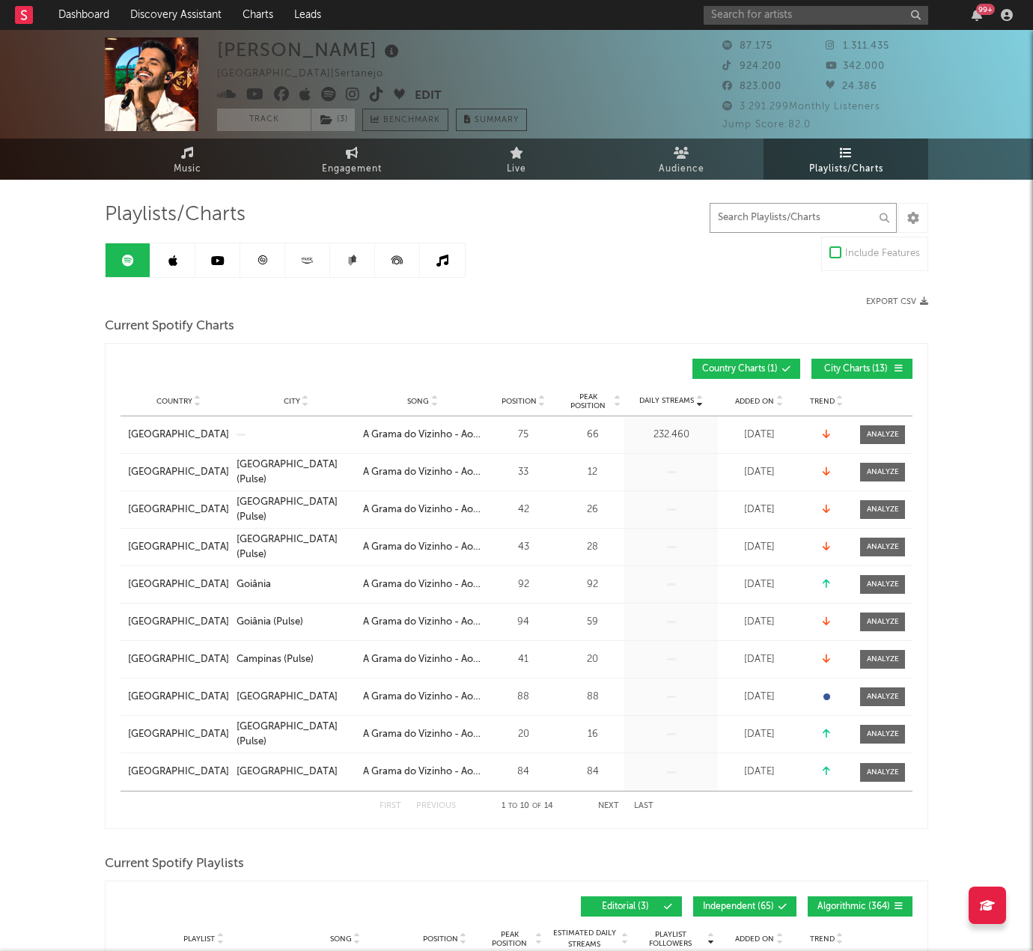
click at [836, 227] on input "text" at bounding box center [803, 218] width 187 height 30
type input "grama do"
click at [857, 441] on div at bounding box center [881, 434] width 49 height 19
click at [872, 434] on div at bounding box center [883, 434] width 32 height 11
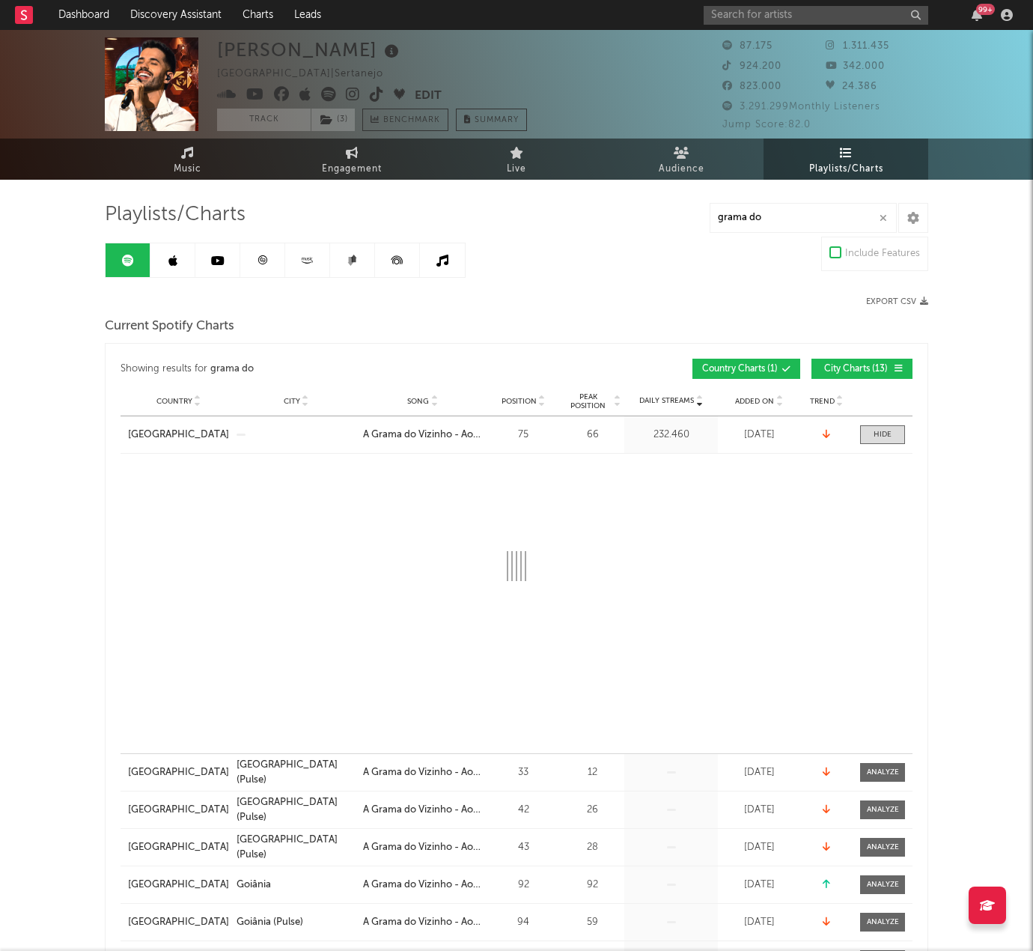
select select "1w"
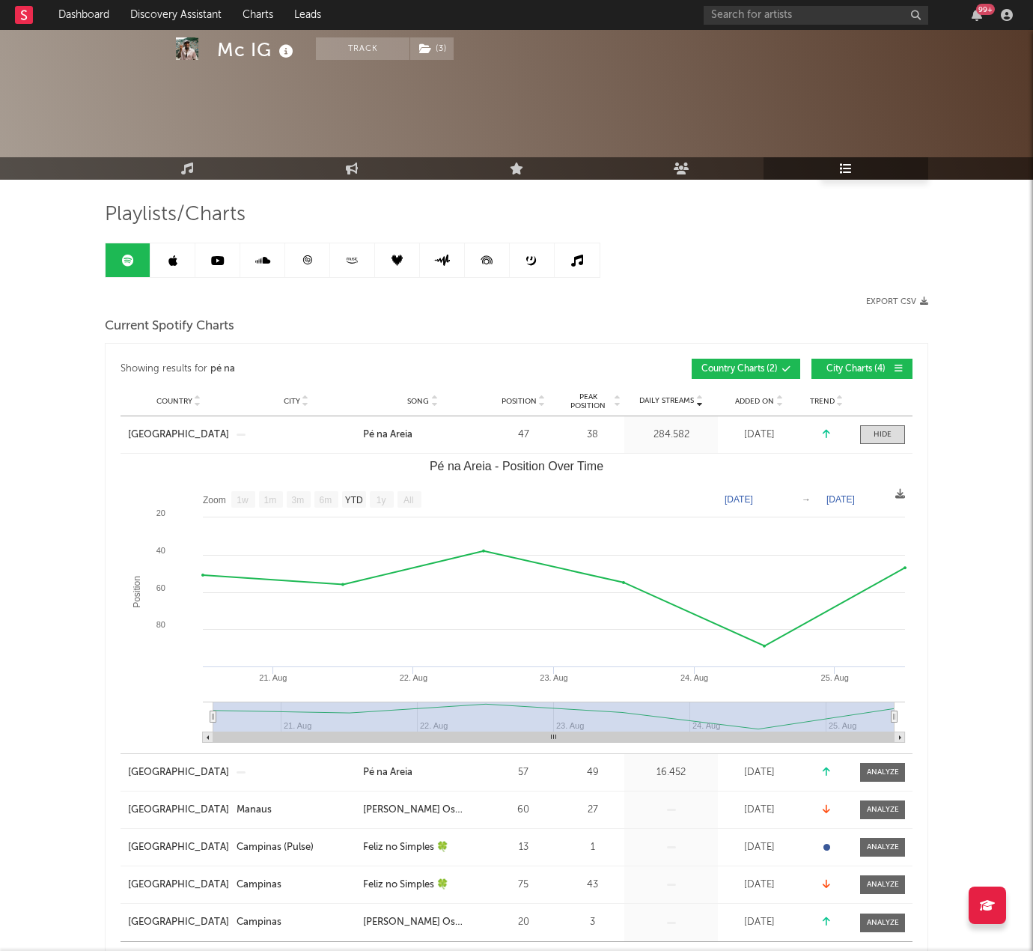
select select "1w"
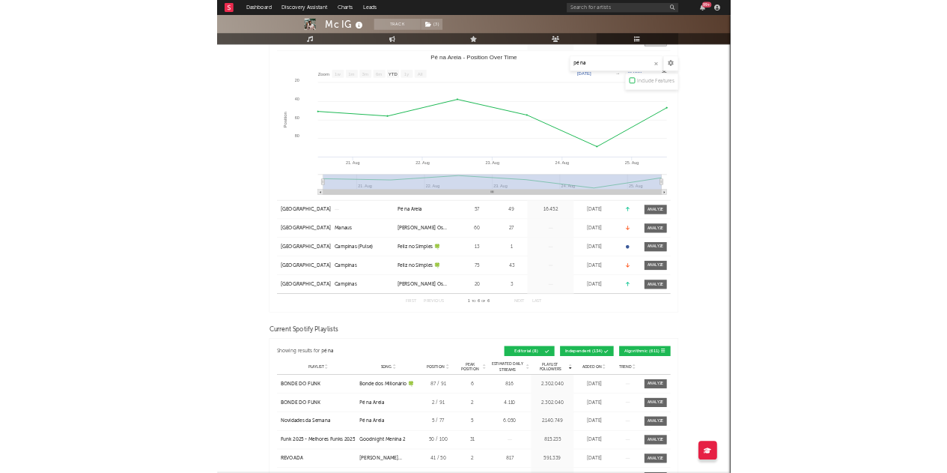
scroll to position [351, 0]
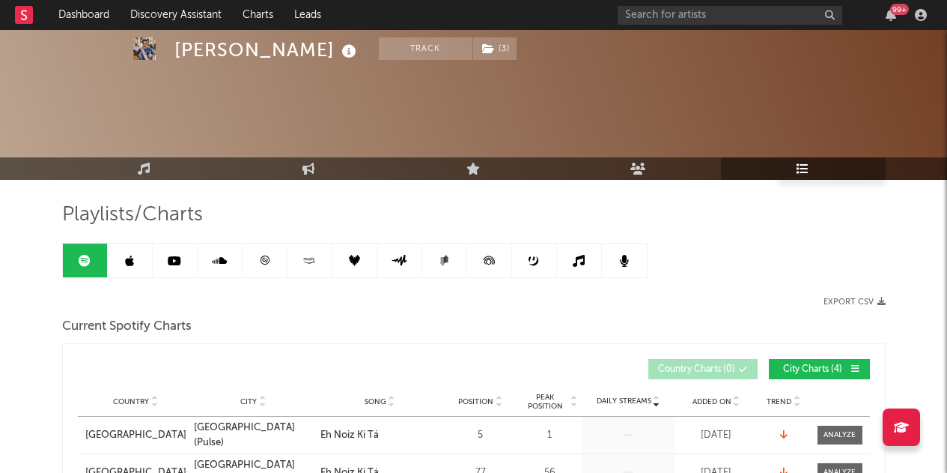
select select "1w"
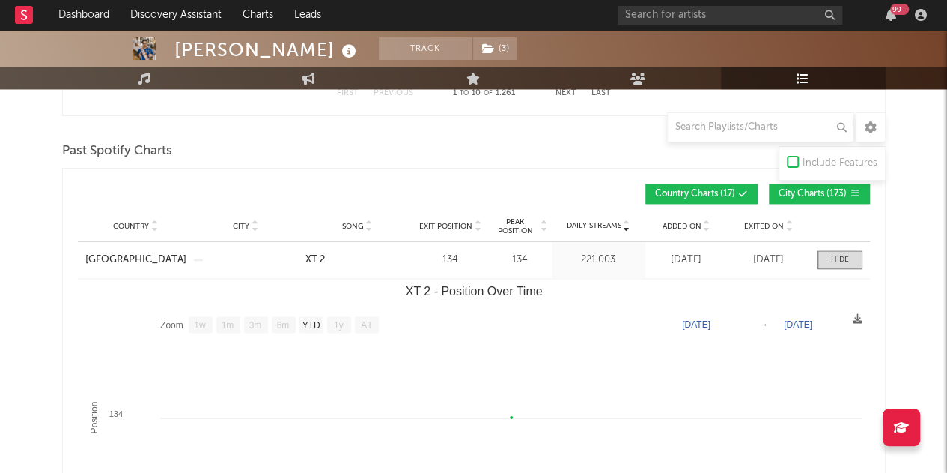
click at [34, 16] on div at bounding box center [31, 15] width 33 height 30
click at [30, 16] on rect at bounding box center [24, 15] width 18 height 18
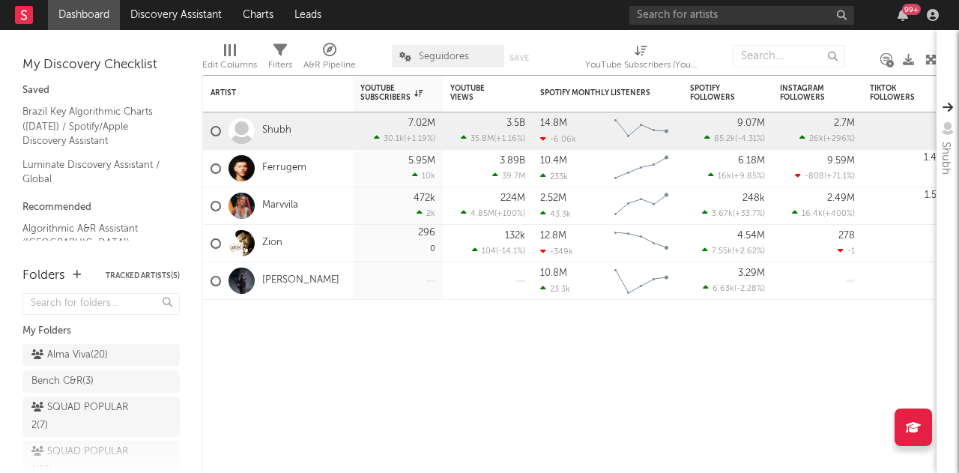
scroll to position [418, 0]
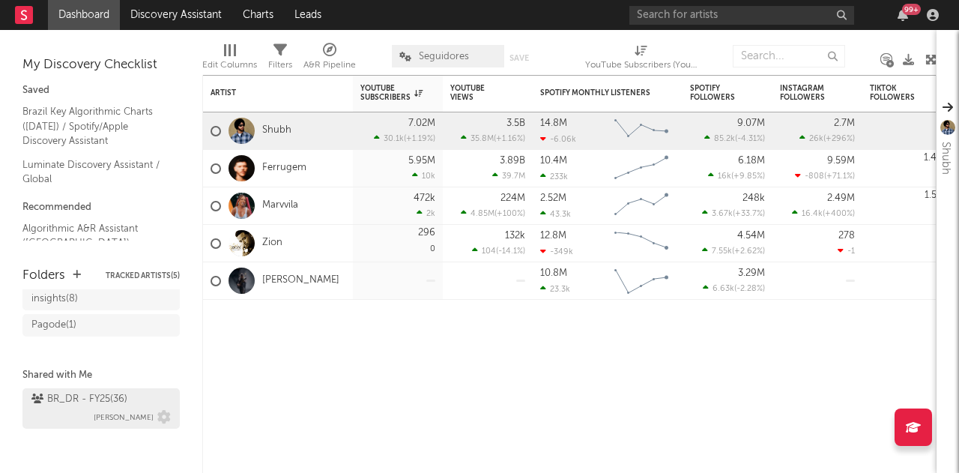
click at [121, 401] on div "BR_DR - FY25 ( 36 )" at bounding box center [79, 399] width 96 height 18
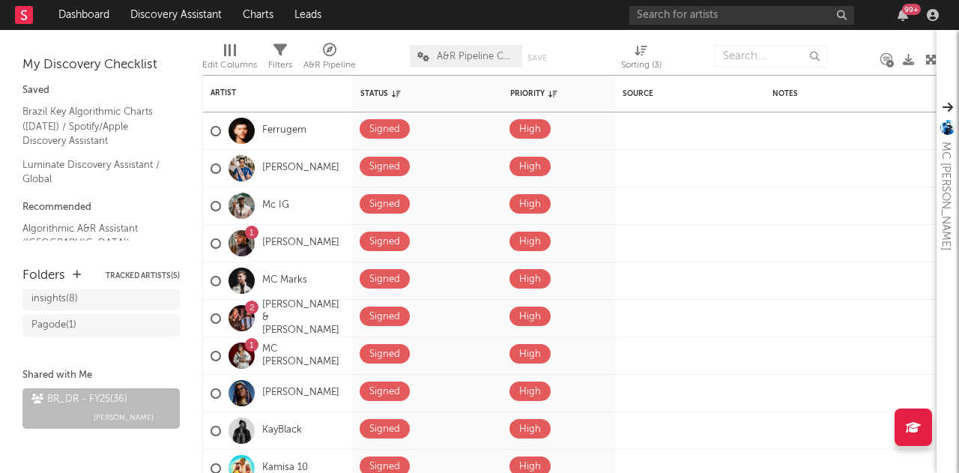
click at [850, 58] on div at bounding box center [853, 55] width 31 height 37
click at [732, 55] on input "text" at bounding box center [770, 56] width 112 height 22
click at [669, 58] on div "Edit Columns Filters A&R Pipeline A&R Pipeline Collaboration Save Save as Sorti…" at bounding box center [569, 52] width 734 height 45
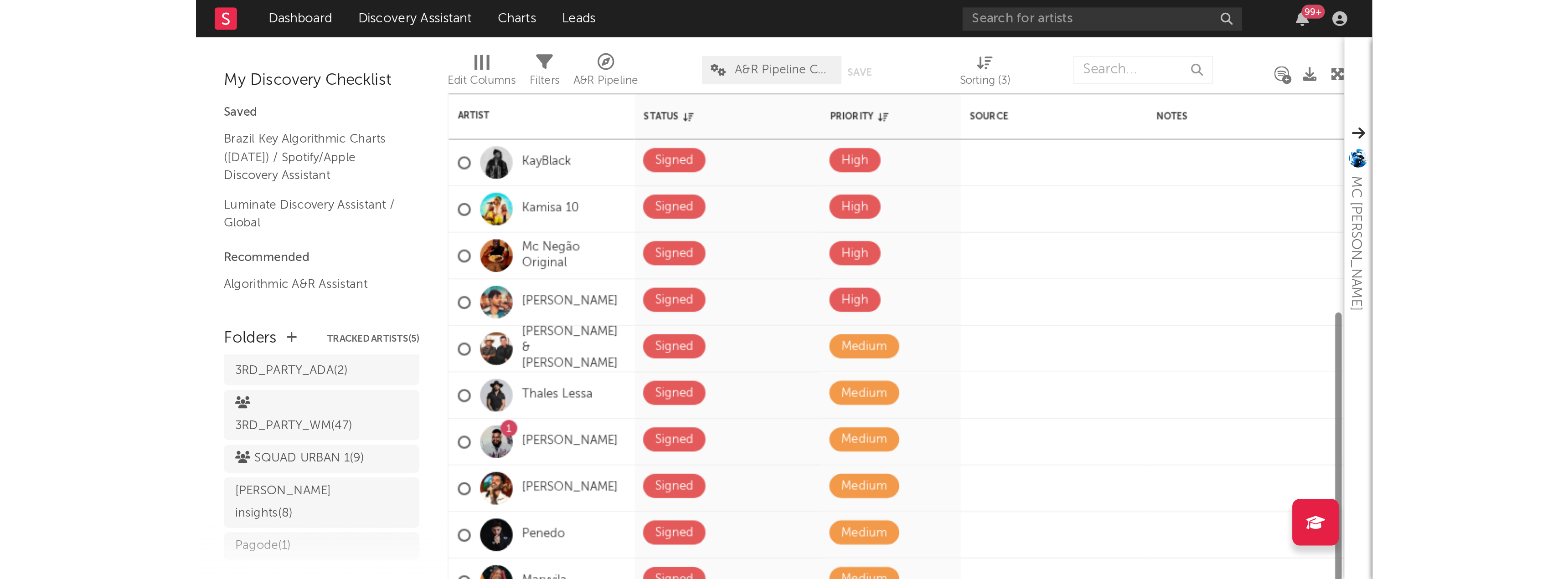
scroll to position [108, 0]
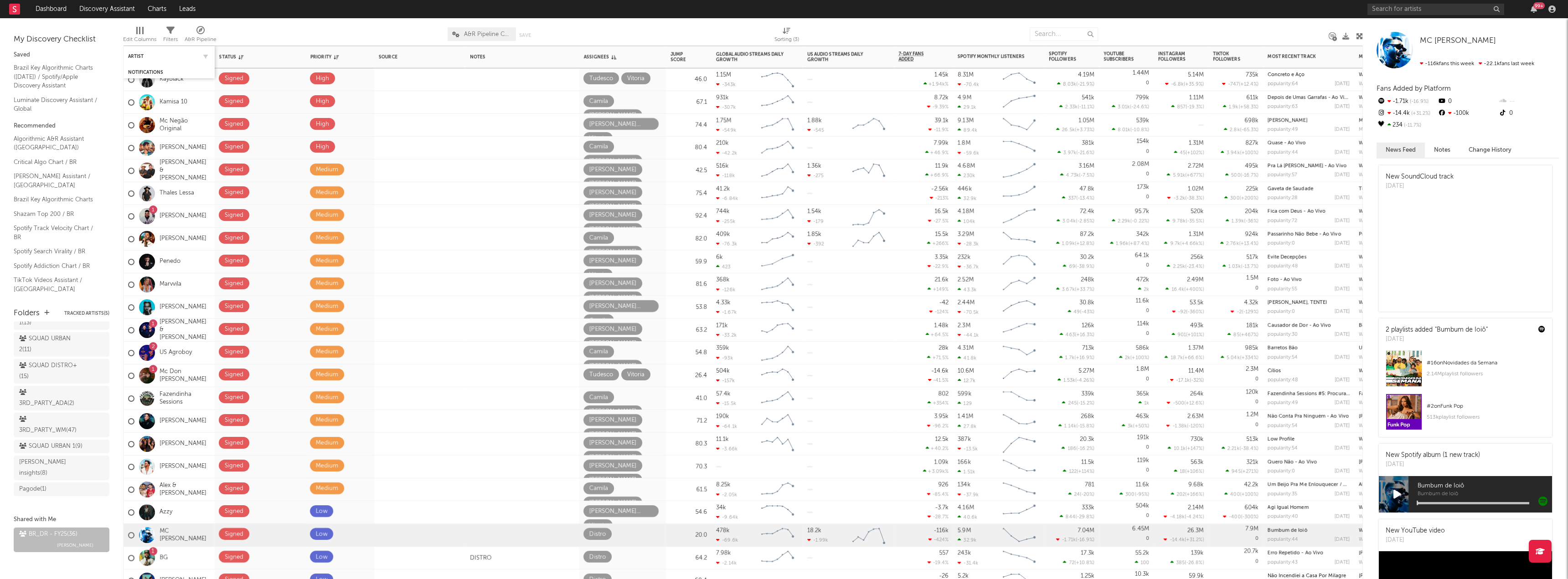
click at [139, 52] on div "Artist" at bounding box center [169, 56] width 82 height 18
click at [96, 287] on icon at bounding box center [99, 545] width 8 height 8
click at [108, 287] on span "Collaborators..." at bounding box center [134, 519] width 91 height 15
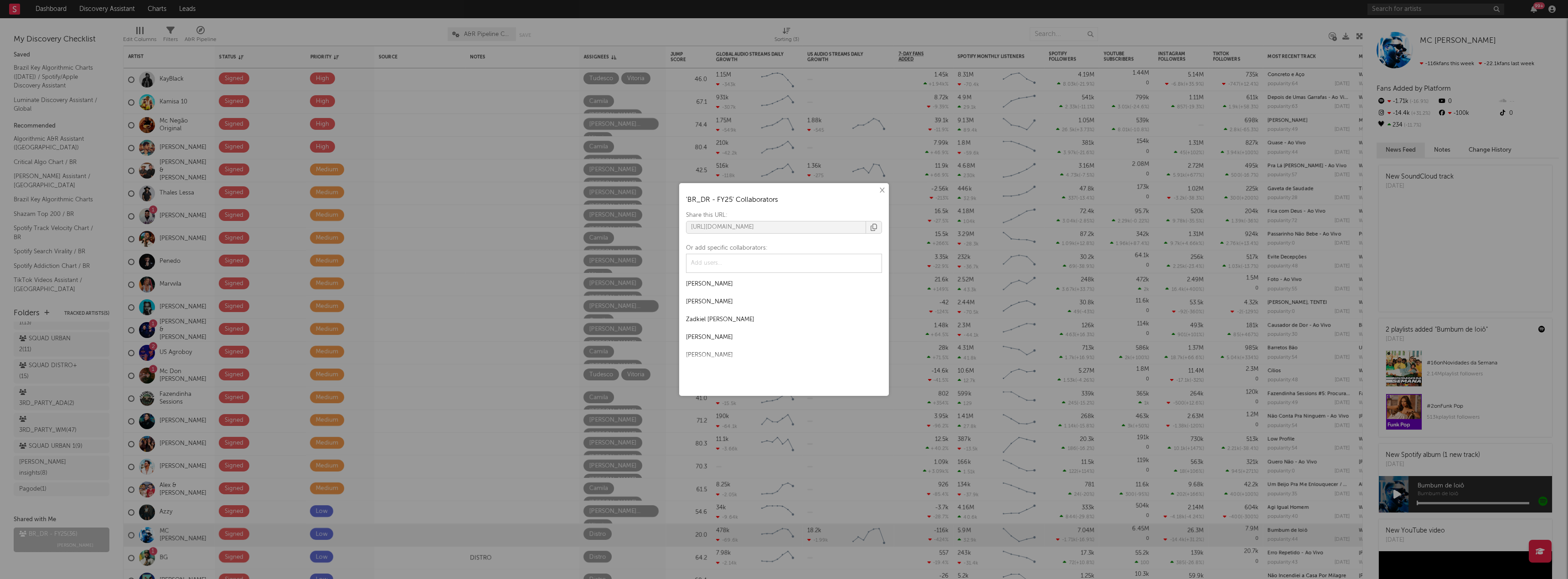
scroll to position [280, 0]
